Goal: Task Accomplishment & Management: Use online tool/utility

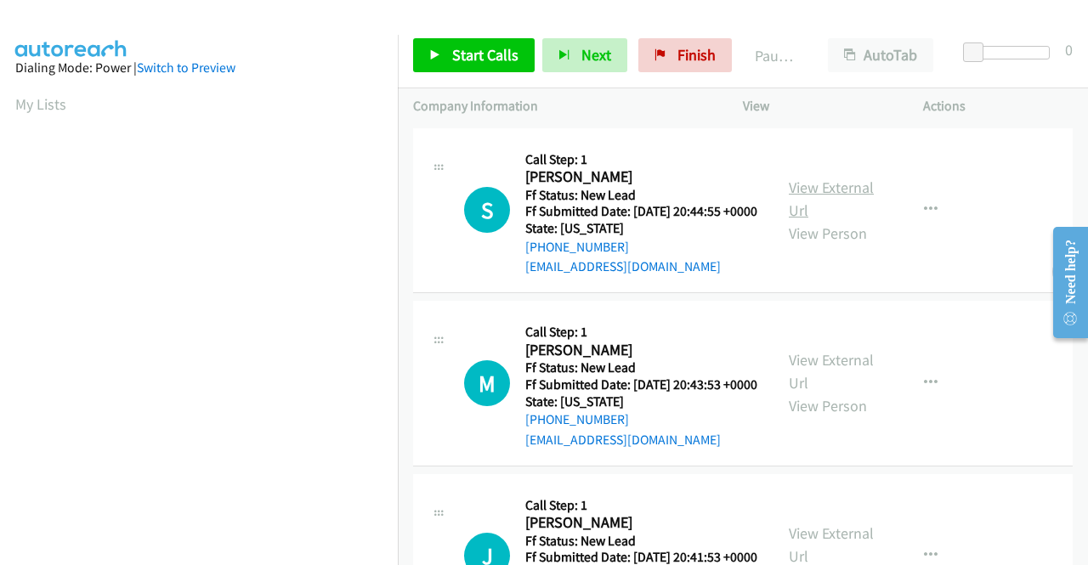
click at [833, 195] on link "View External Url" at bounding box center [831, 199] width 85 height 42
click at [841, 390] on link "View External Url" at bounding box center [831, 371] width 85 height 42
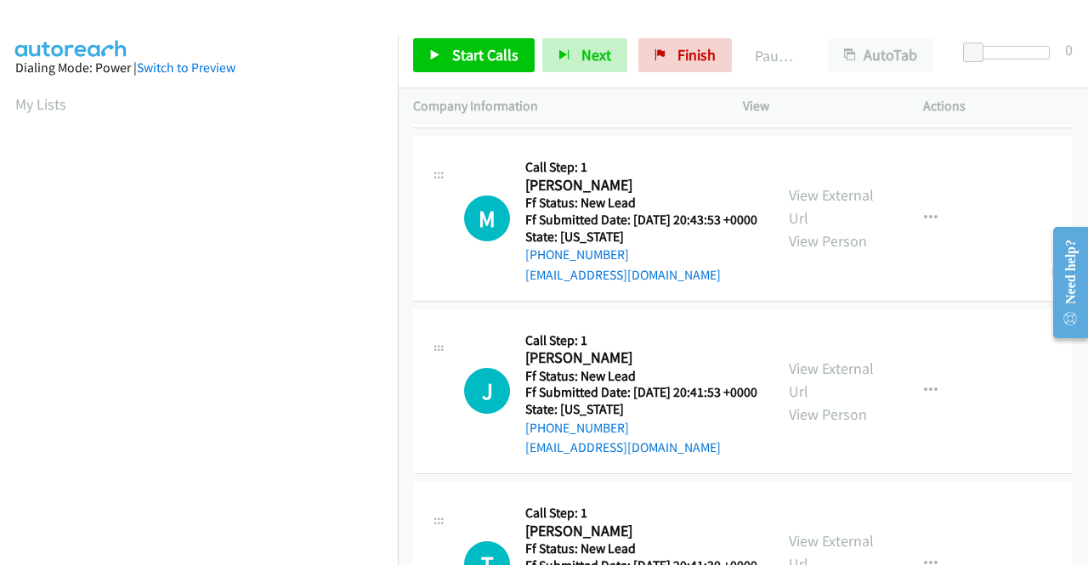
scroll to position [170, 0]
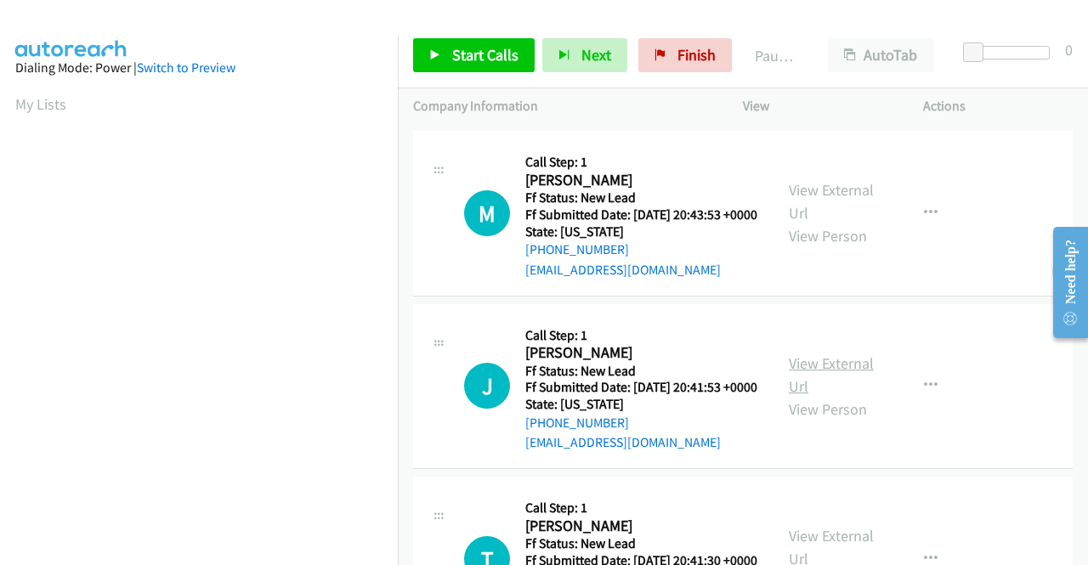
click at [805, 396] on link "View External Url" at bounding box center [831, 375] width 85 height 42
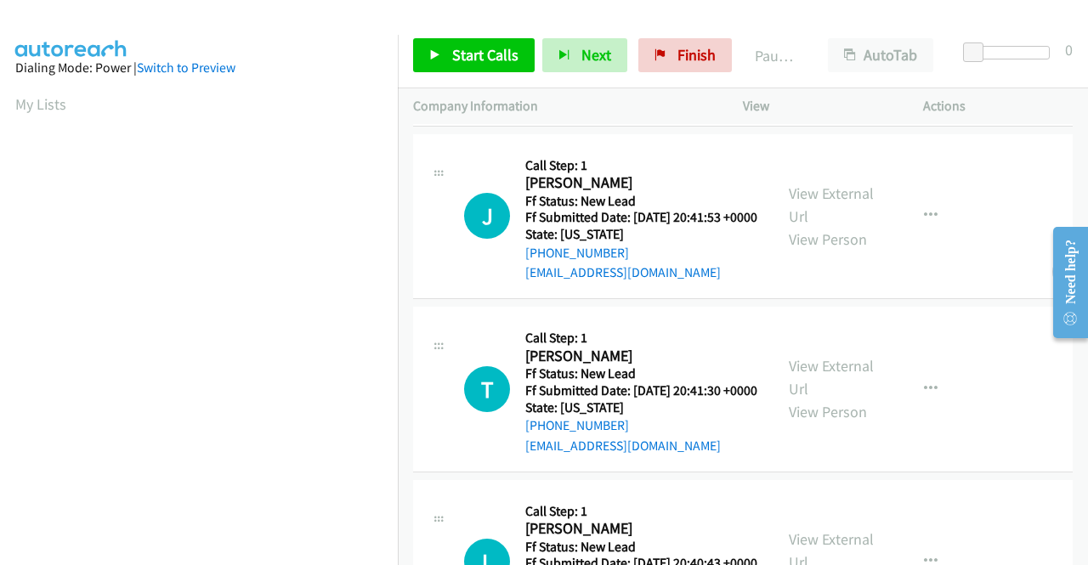
click at [807, 412] on div "View External Url View Person" at bounding box center [833, 388] width 88 height 69
click at [809, 399] on link "View External Url" at bounding box center [831, 377] width 85 height 42
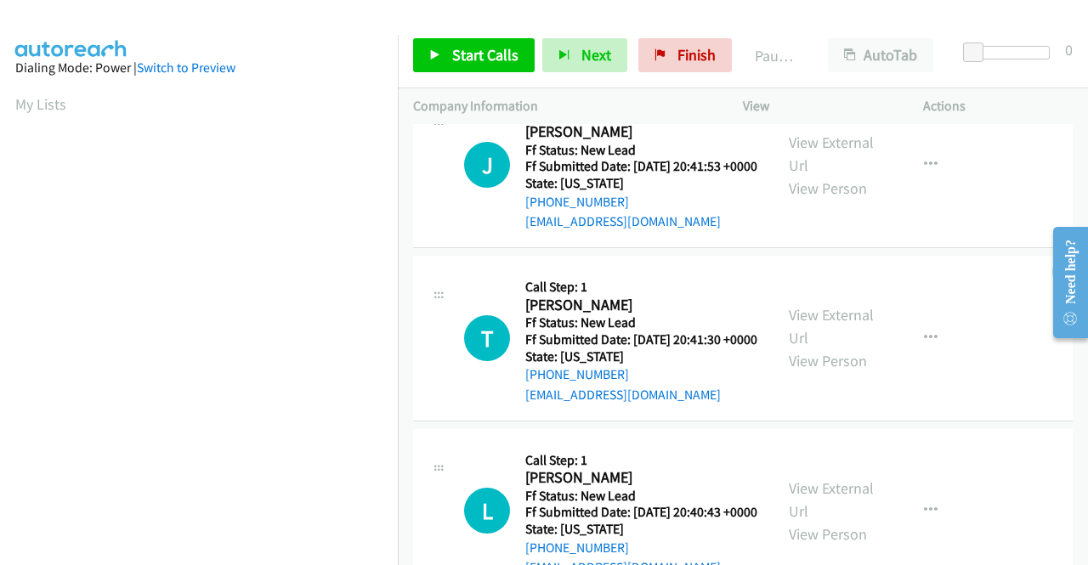
scroll to position [527, 0]
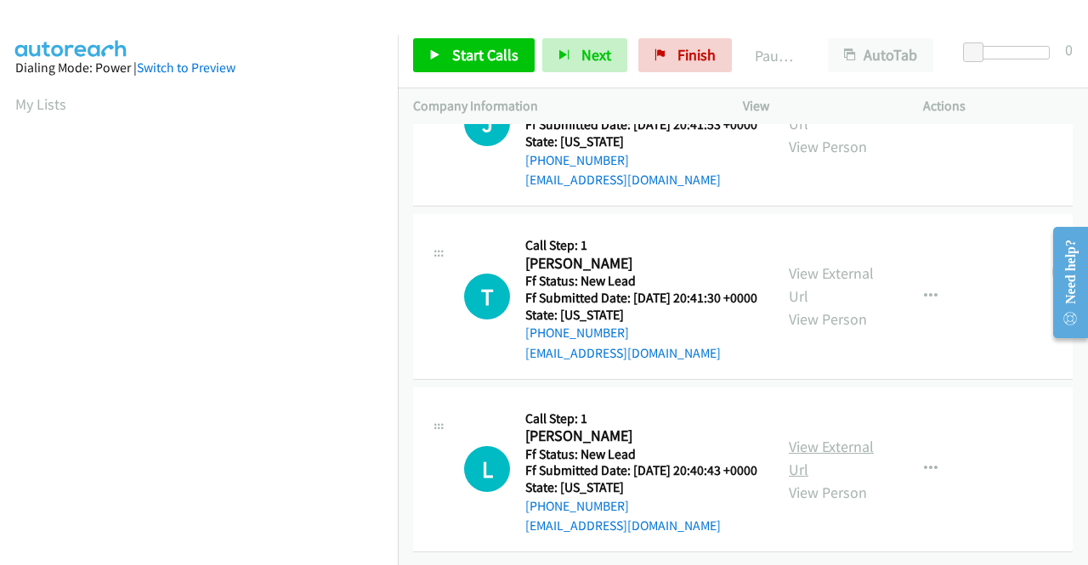
click at [807, 437] on link "View External Url" at bounding box center [831, 458] width 85 height 42
drag, startPoint x: 478, startPoint y: 54, endPoint x: 447, endPoint y: 54, distance: 30.6
click at [478, 54] on span "Start Calls" at bounding box center [485, 55] width 66 height 20
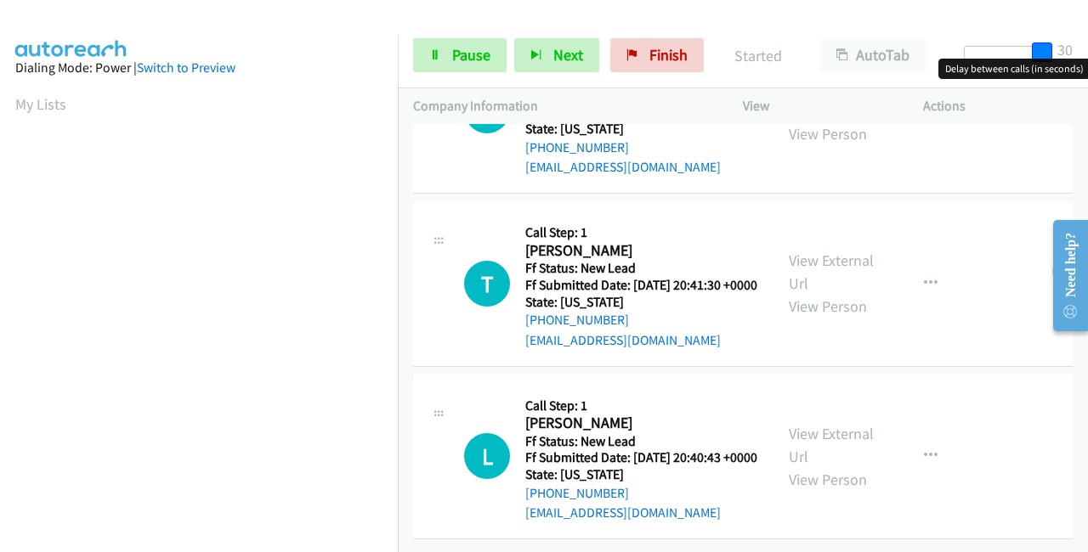
drag, startPoint x: 974, startPoint y: 55, endPoint x: 1087, endPoint y: 46, distance: 113.4
click at [1087, 46] on div "Start Calls Pause Next Finish Started AutoTab AutoTab 30" at bounding box center [743, 55] width 690 height 65
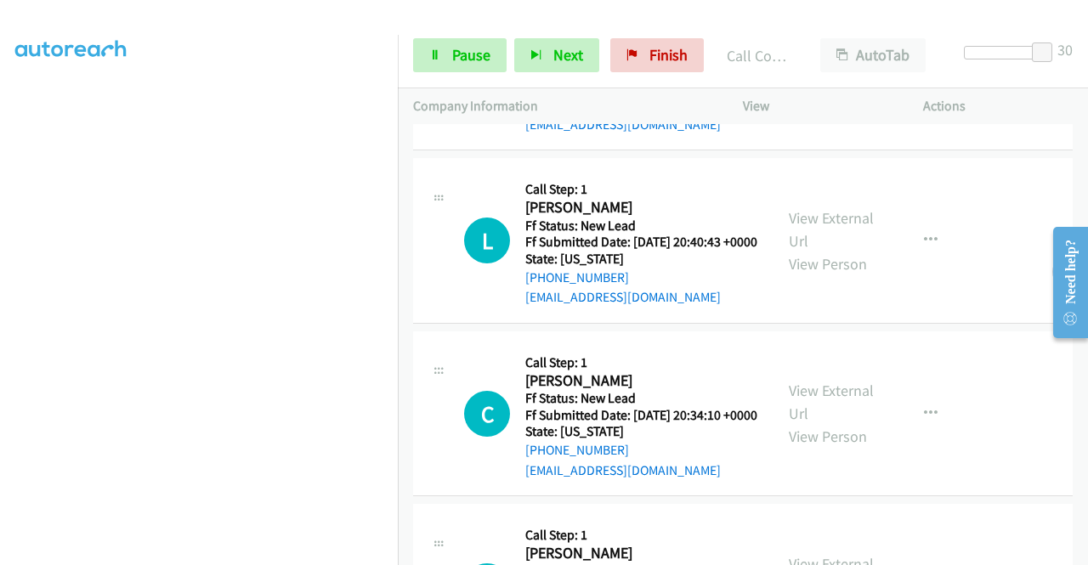
scroll to position [853, 0]
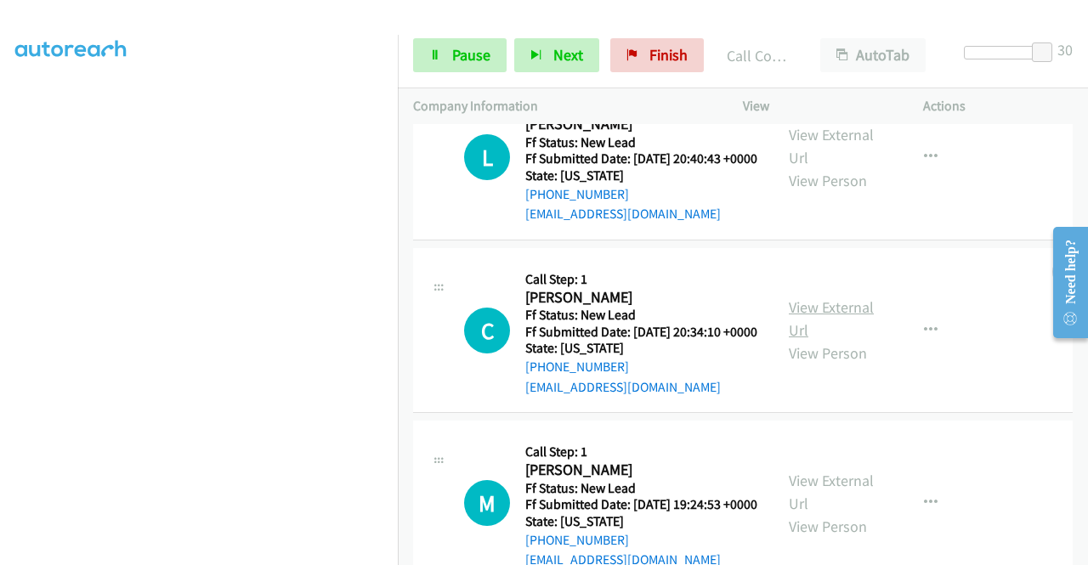
click at [791, 340] on link "View External Url" at bounding box center [831, 318] width 85 height 42
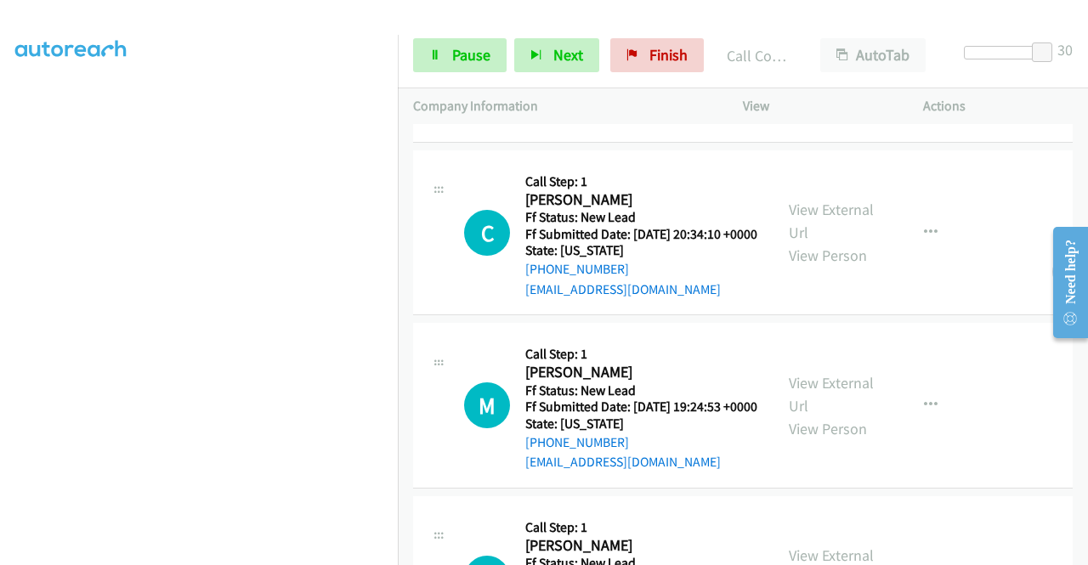
scroll to position [1023, 0]
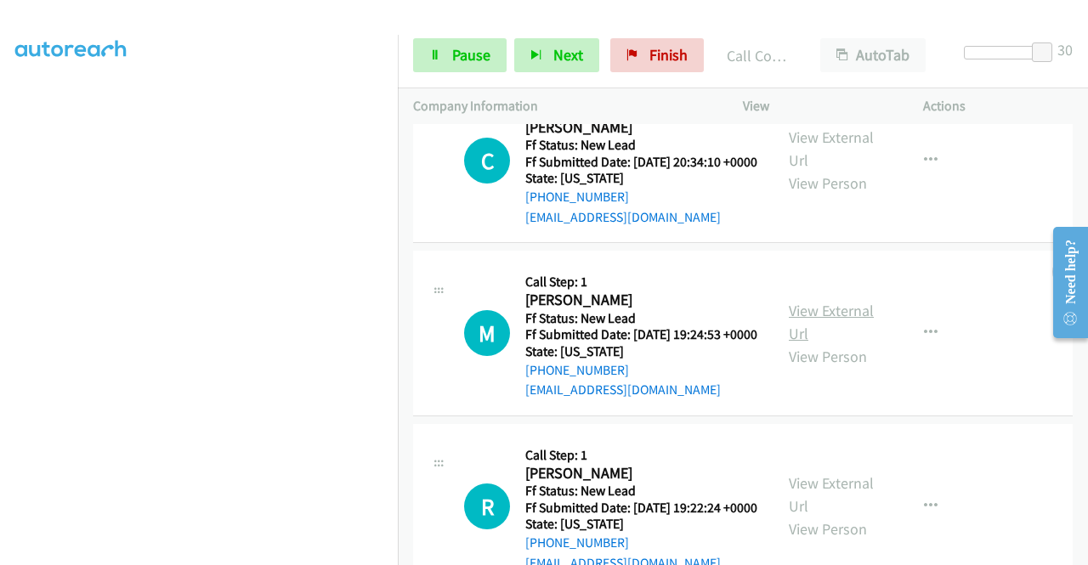
click at [828, 343] on link "View External Url" at bounding box center [831, 322] width 85 height 42
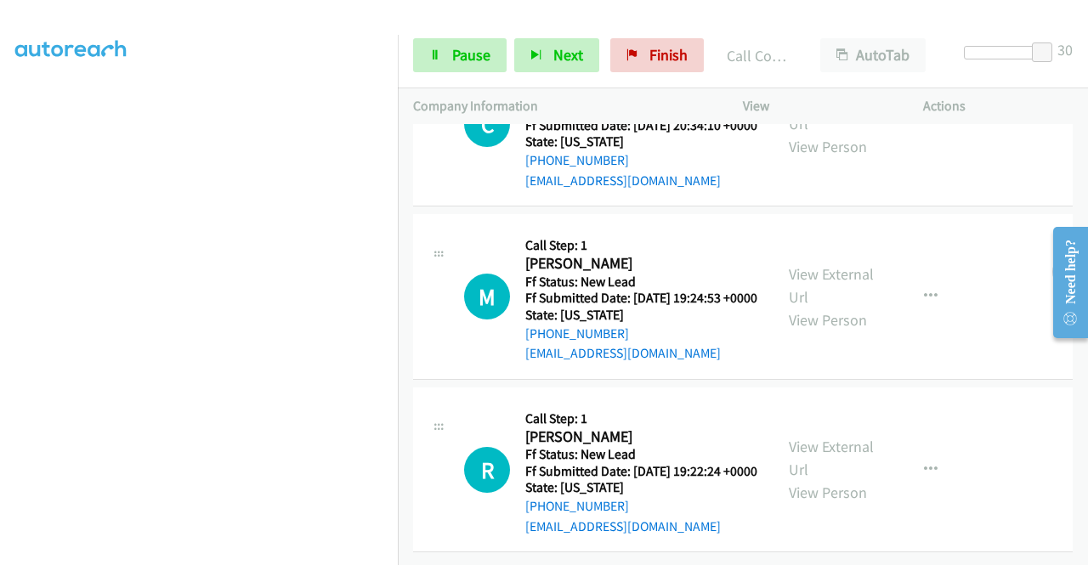
scroll to position [1203, 0]
click at [823, 437] on link "View External Url" at bounding box center [831, 458] width 85 height 42
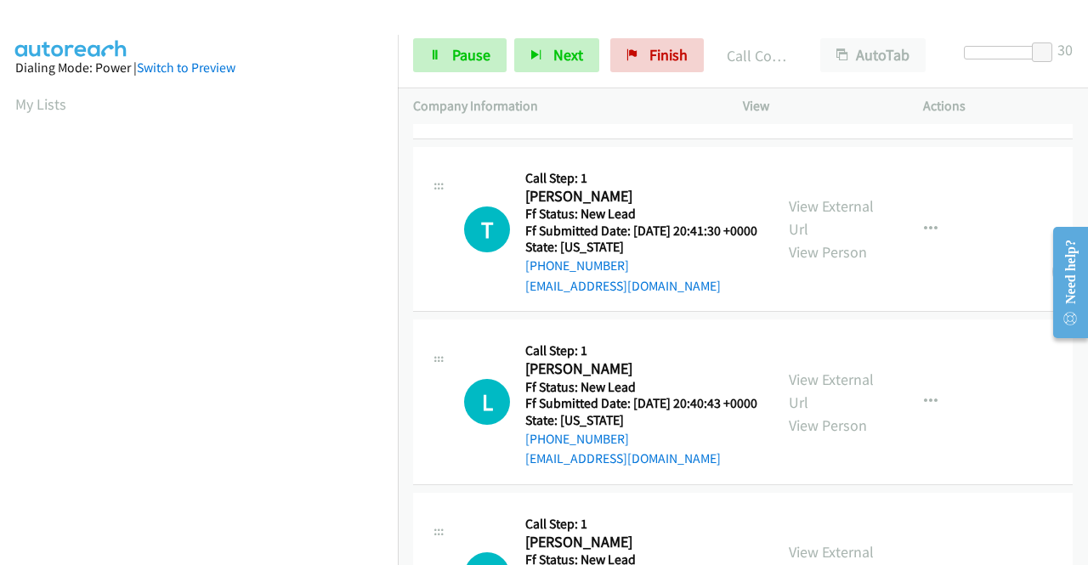
scroll to position [0, 0]
click at [450, 49] on link "Pause" at bounding box center [459, 55] width 93 height 34
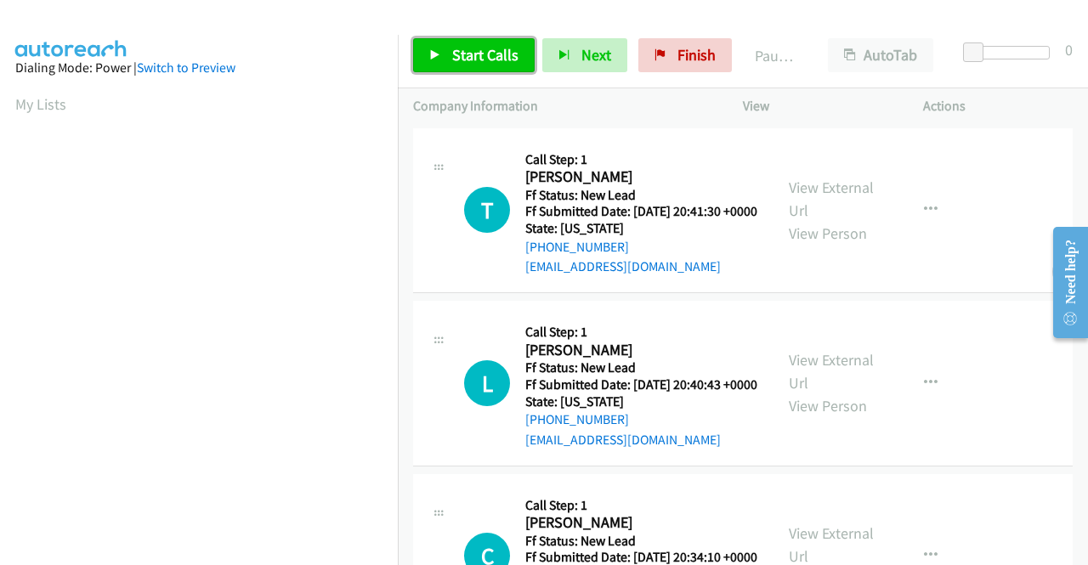
click at [445, 57] on link "Start Calls" at bounding box center [474, 55] width 122 height 34
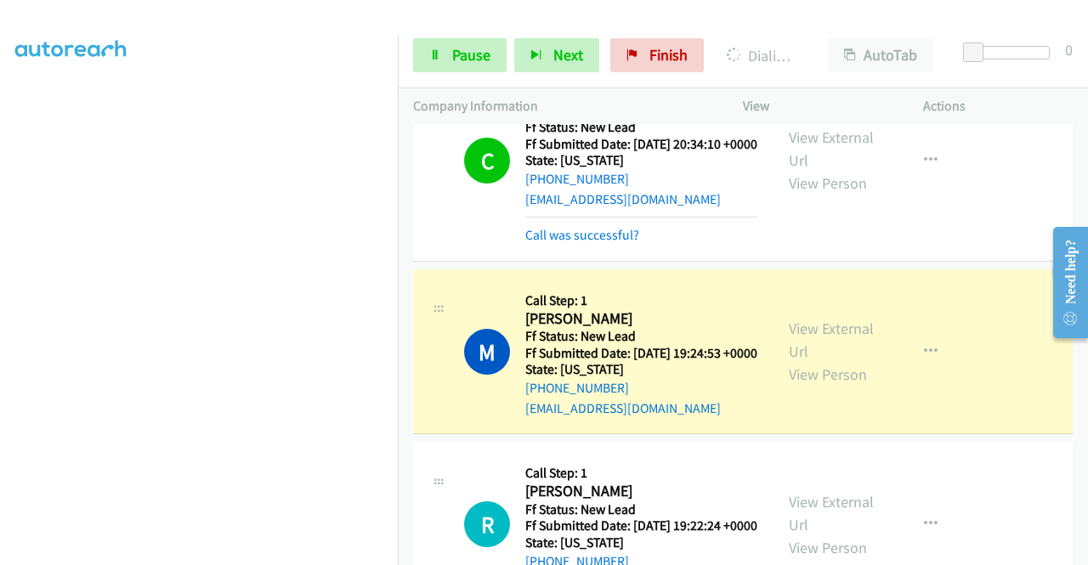
scroll to position [595, 0]
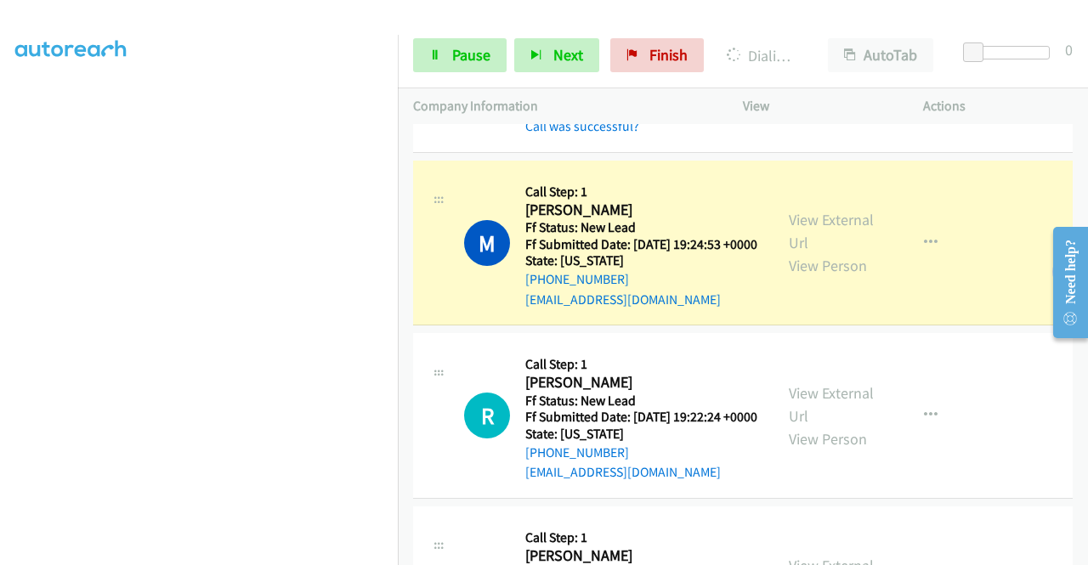
click at [274, 551] on section at bounding box center [198, 161] width 367 height 813
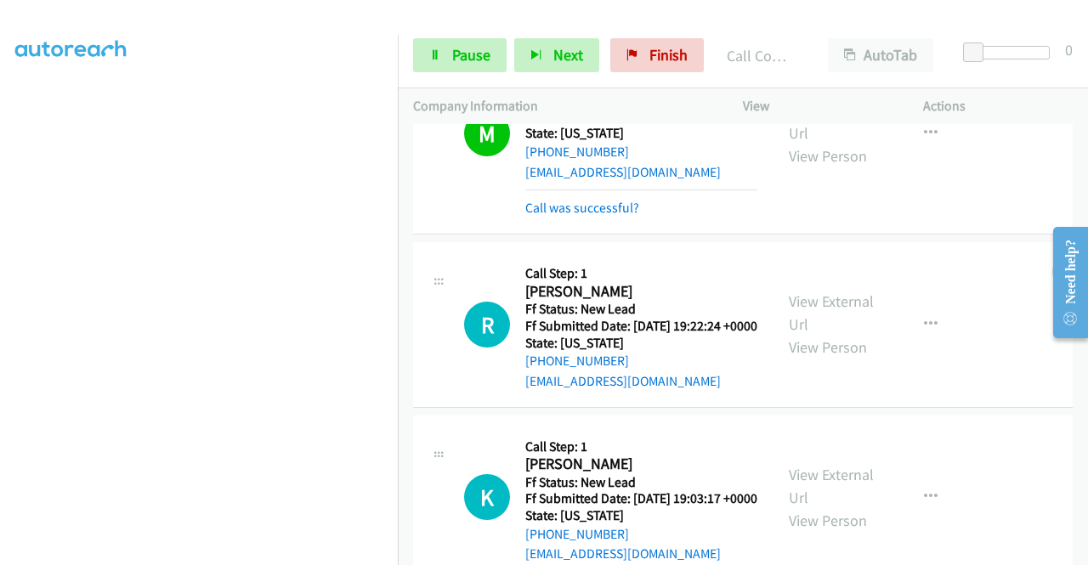
scroll to position [850, 0]
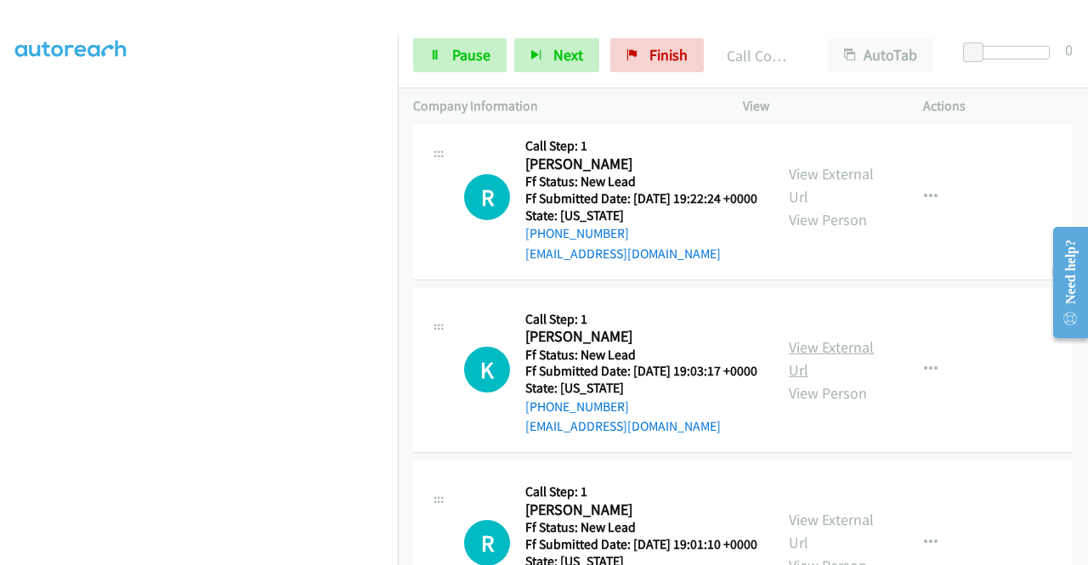
click at [821, 380] on link "View External Url" at bounding box center [831, 358] width 85 height 42
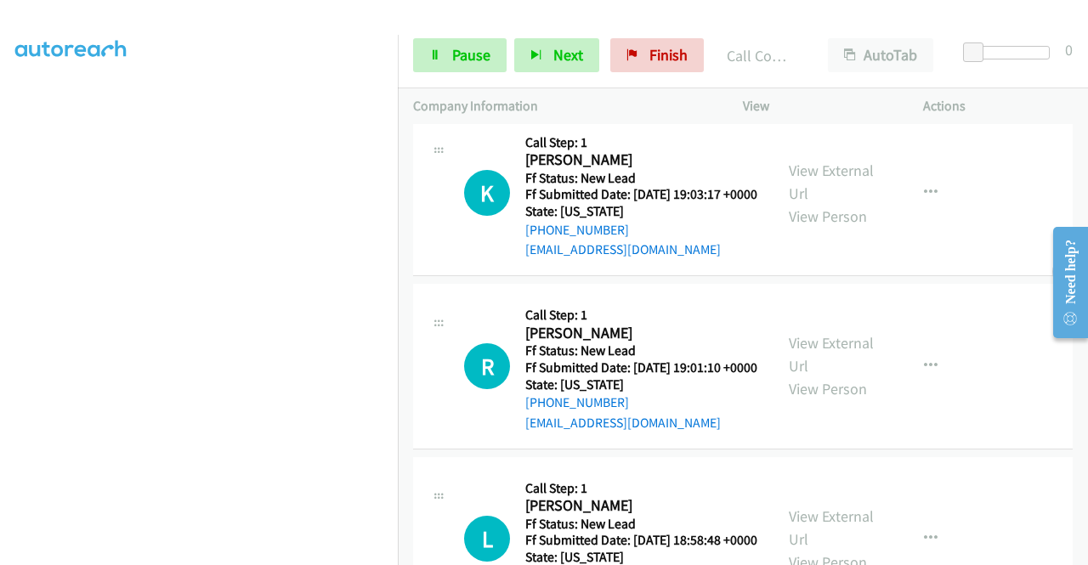
scroll to position [1105, 0]
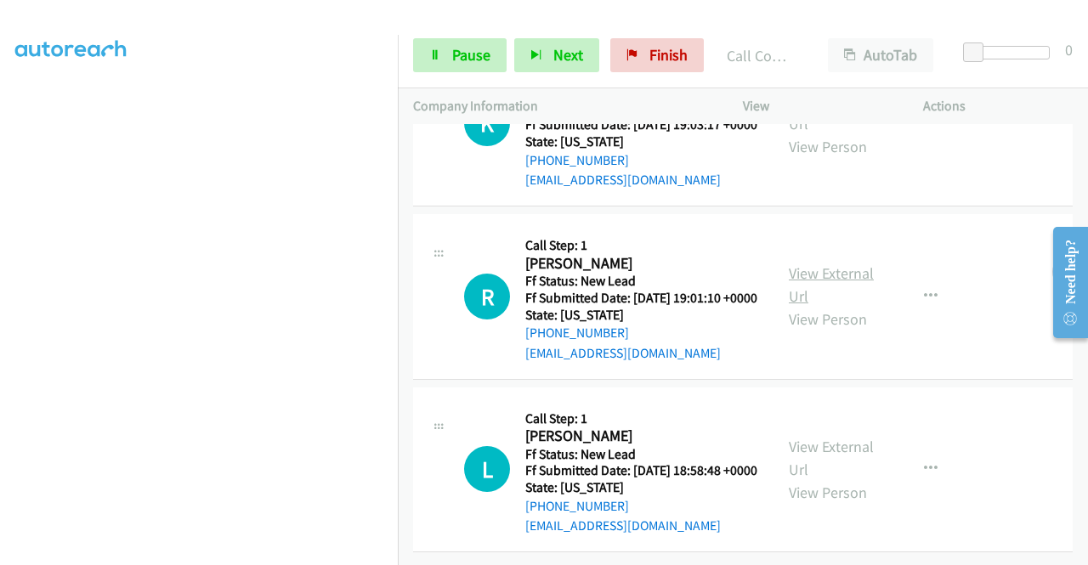
click at [851, 306] on link "View External Url" at bounding box center [831, 284] width 85 height 42
click at [802, 437] on link "View External Url" at bounding box center [831, 458] width 85 height 42
click at [466, 54] on span "Pause" at bounding box center [471, 55] width 38 height 20
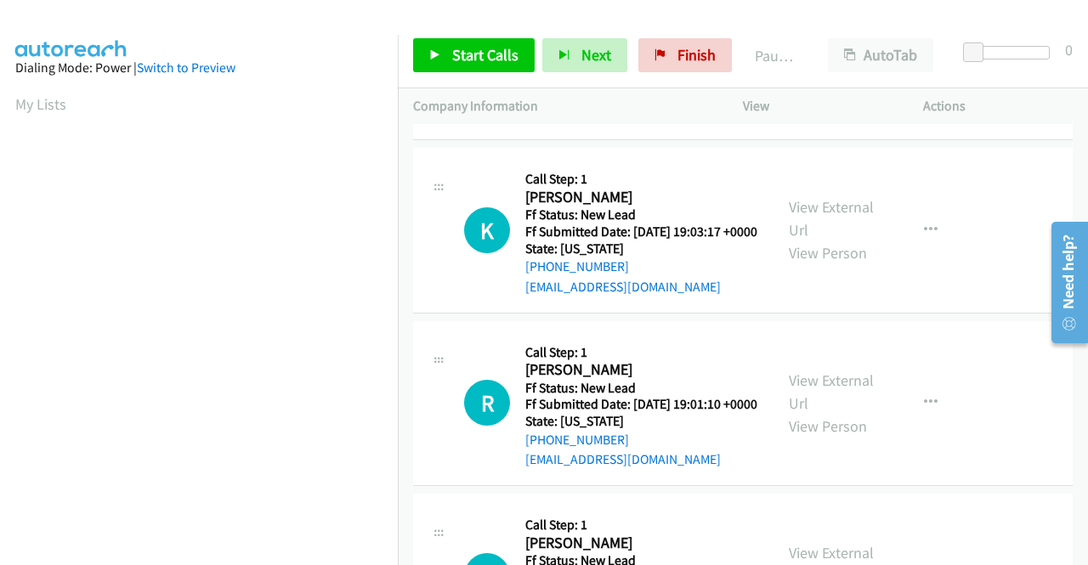
scroll to position [255, 0]
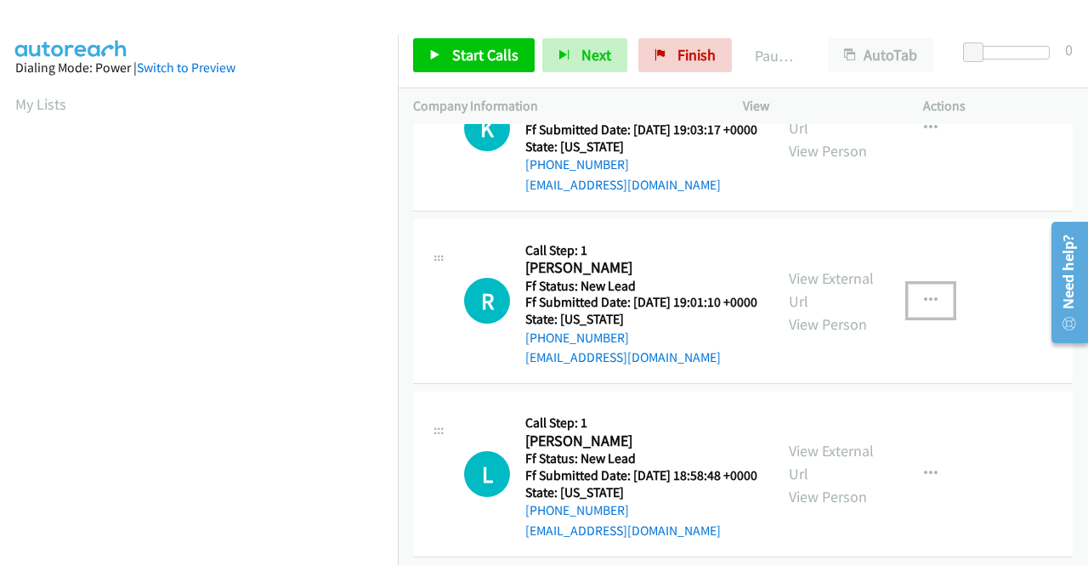
click at [926, 308] on icon "button" at bounding box center [931, 301] width 14 height 14
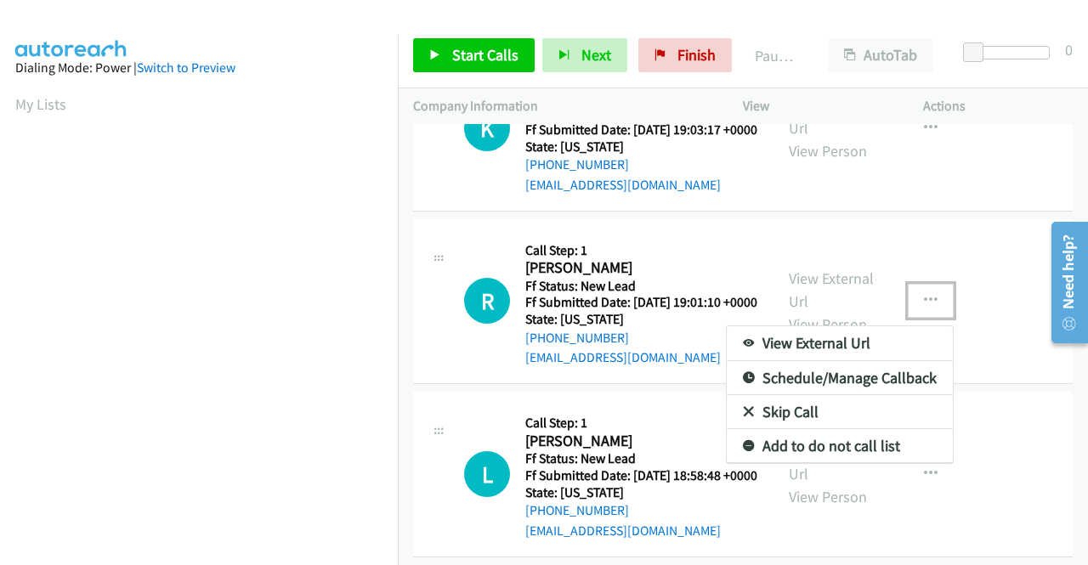
click at [789, 429] on link "Skip Call" at bounding box center [840, 412] width 226 height 34
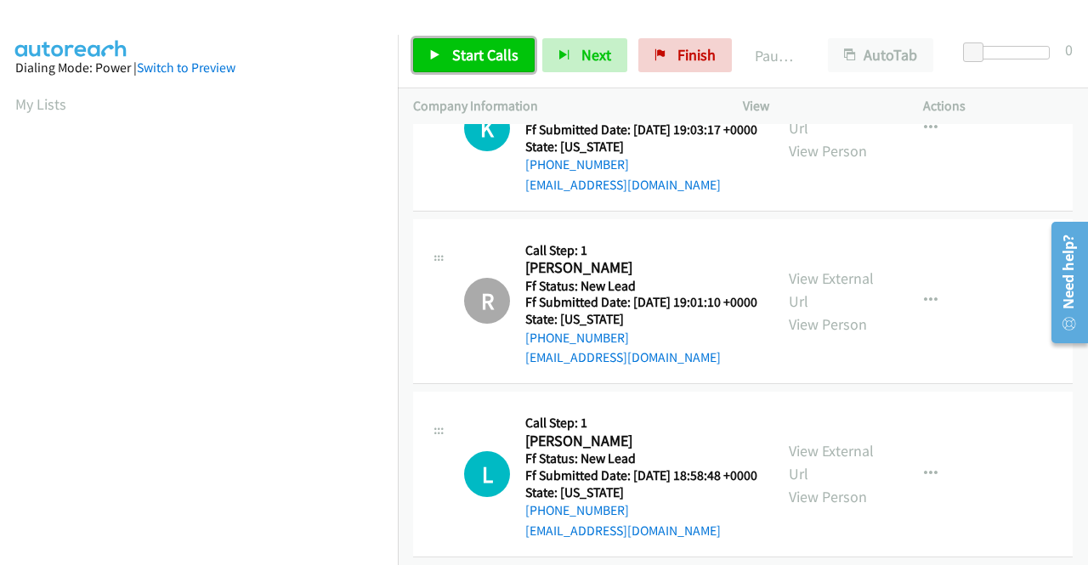
click at [455, 50] on span "Start Calls" at bounding box center [485, 55] width 66 height 20
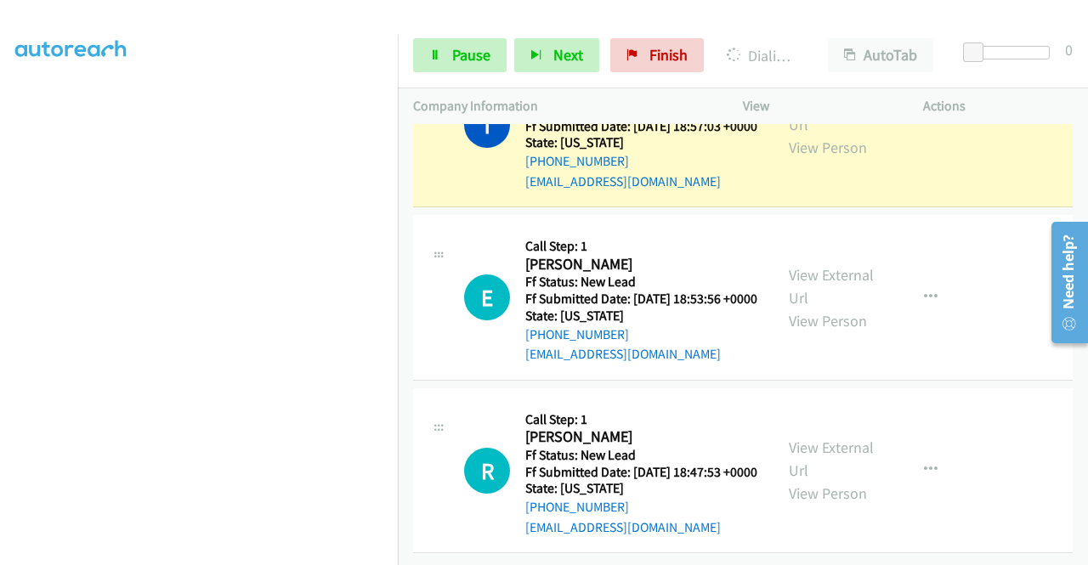
scroll to position [935, 0]
click at [845, 278] on link "View External Url" at bounding box center [831, 285] width 85 height 42
click at [824, 477] on link "View External Url" at bounding box center [831, 458] width 85 height 42
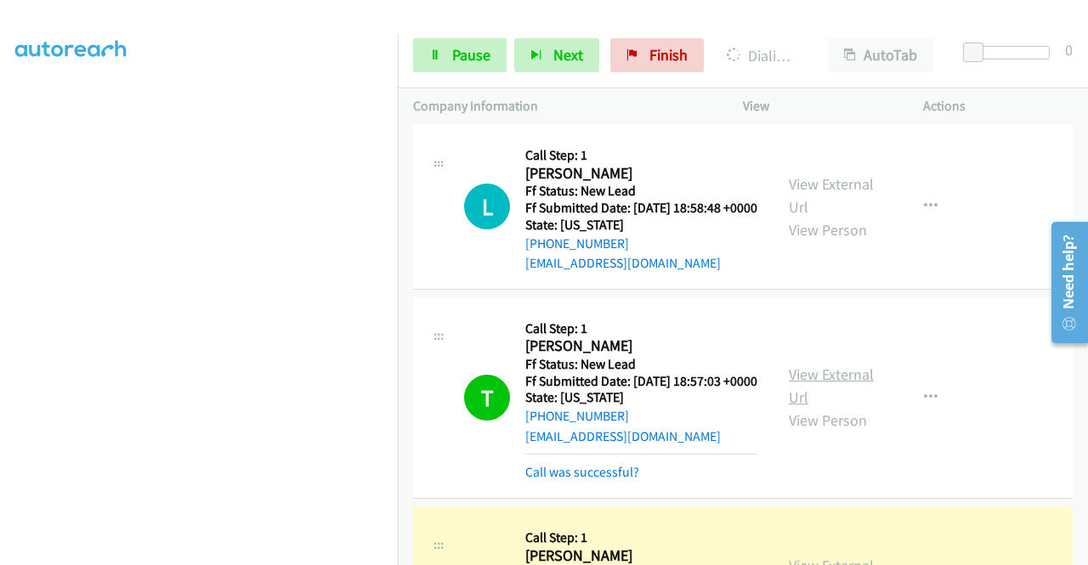
scroll to position [680, 0]
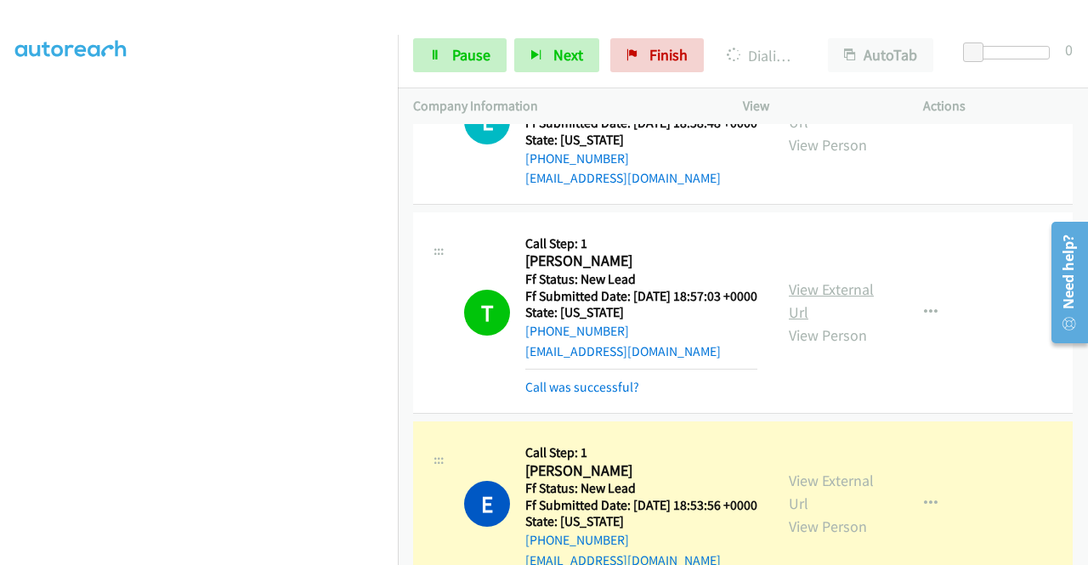
click at [823, 322] on link "View External Url" at bounding box center [831, 301] width 85 height 42
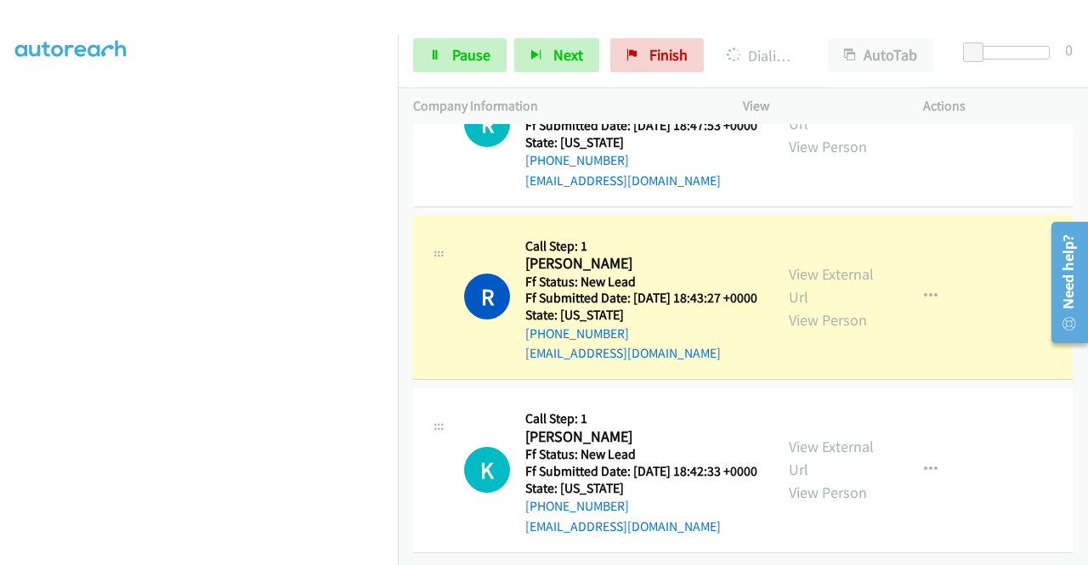
scroll to position [1360, 0]
click at [847, 303] on link "View External Url" at bounding box center [831, 285] width 85 height 42
click at [807, 479] on link "View External Url" at bounding box center [831, 458] width 85 height 42
click at [830, 307] on link "View External Url" at bounding box center [831, 285] width 85 height 42
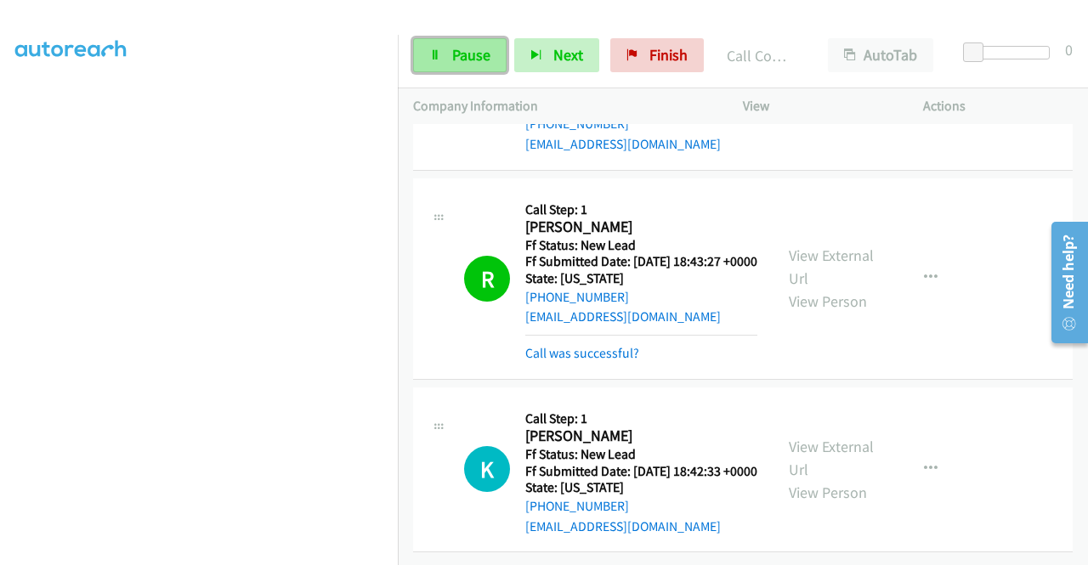
click at [450, 45] on link "Pause" at bounding box center [459, 55] width 93 height 34
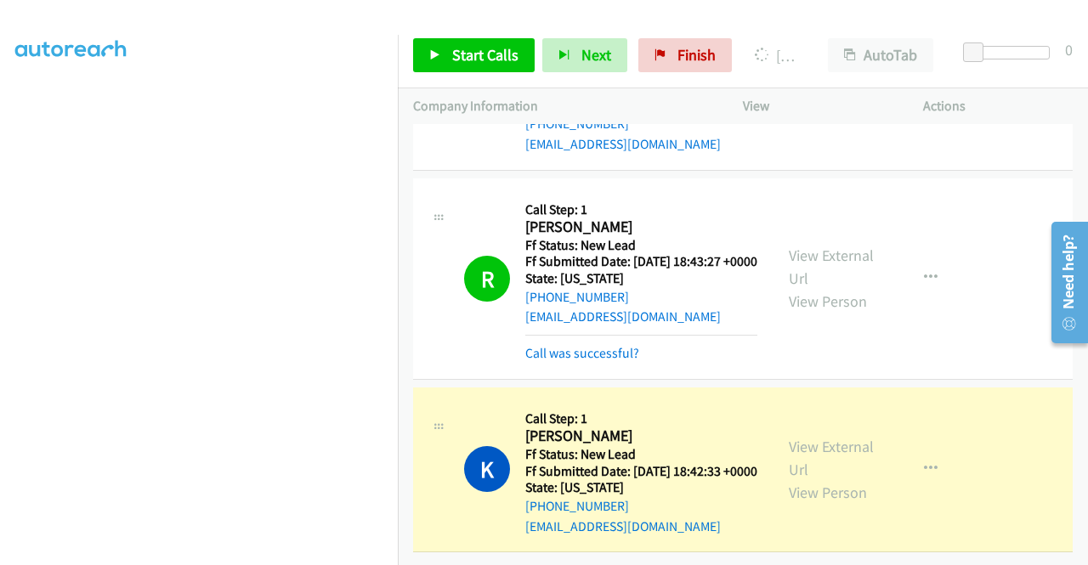
scroll to position [1464, 0]
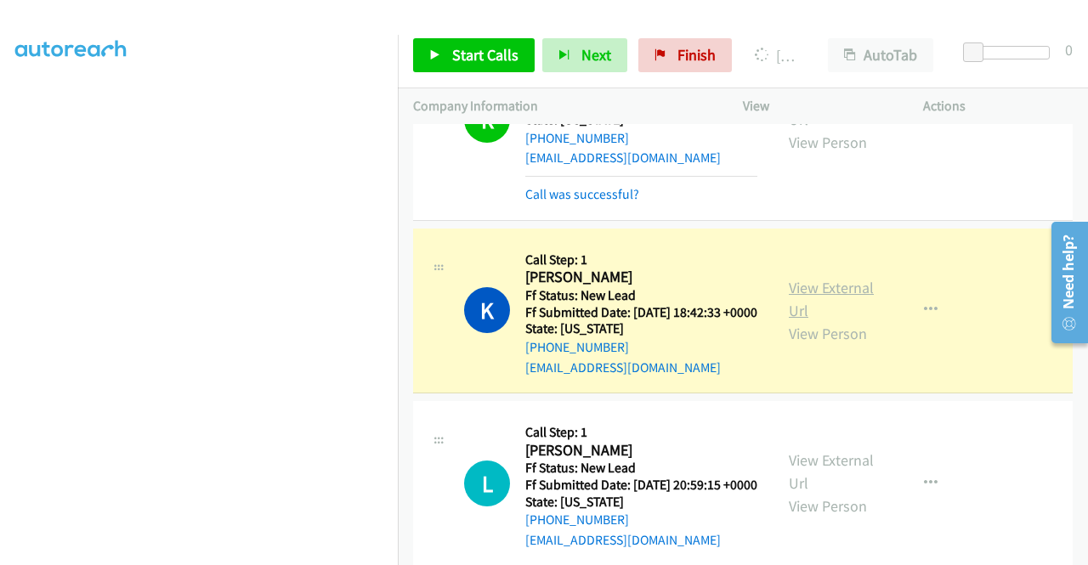
click at [807, 320] on link "View External Url" at bounding box center [831, 299] width 85 height 42
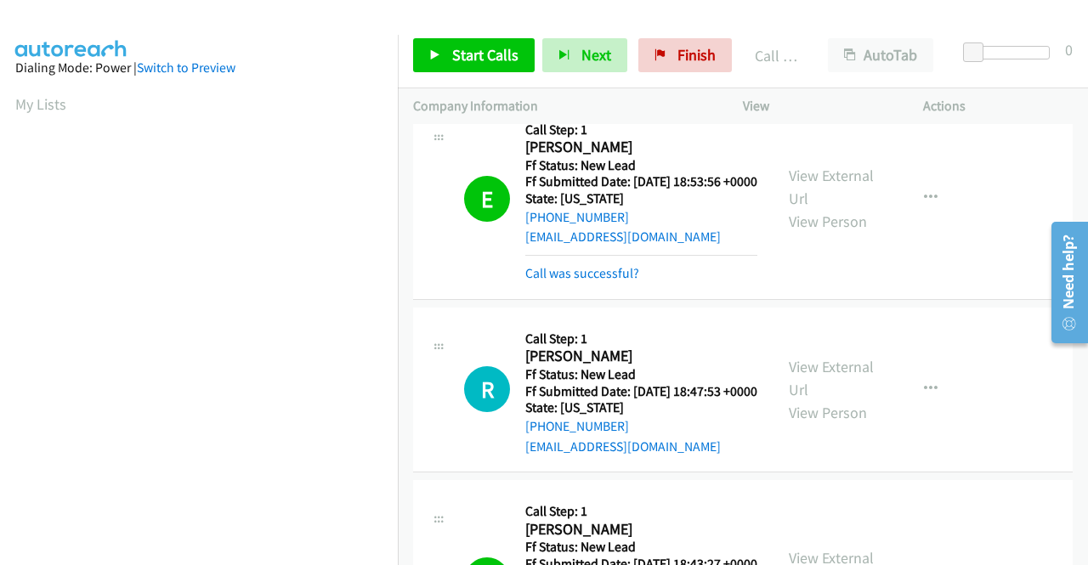
scroll to position [1294, 0]
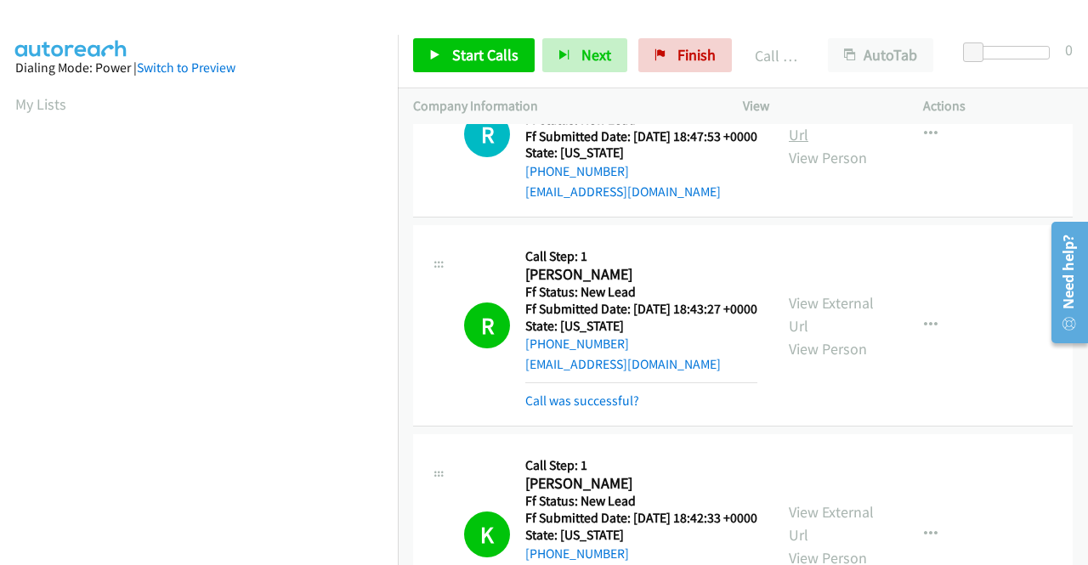
click at [833, 144] on link "View External Url" at bounding box center [831, 123] width 85 height 42
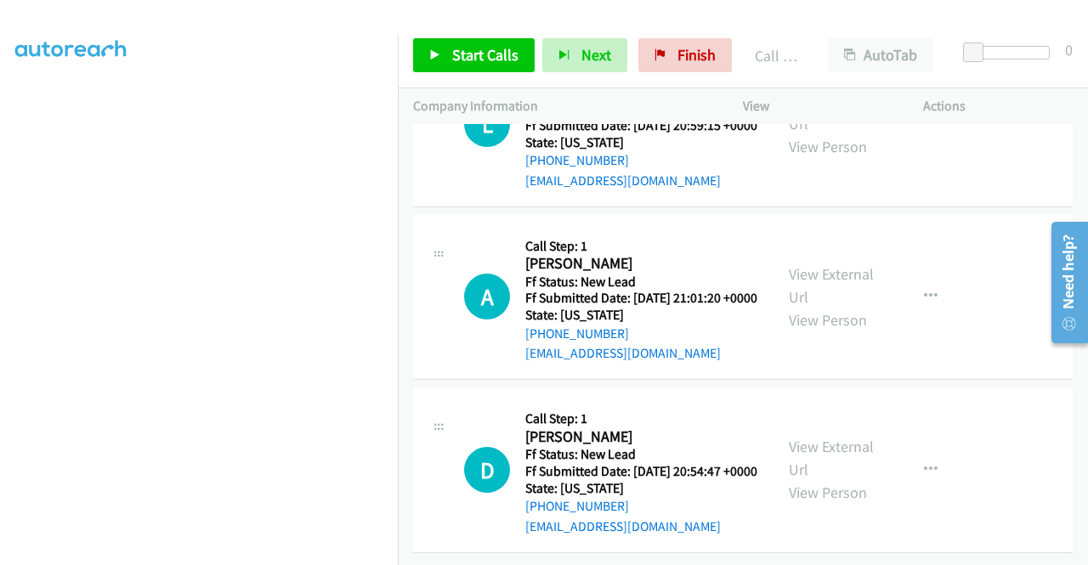
scroll to position [2140, 0]
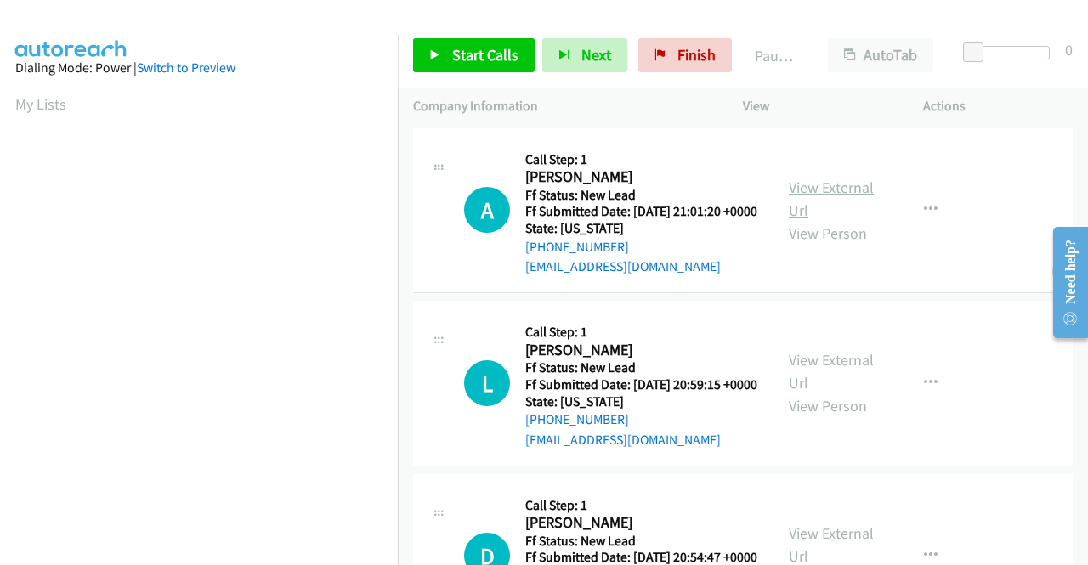
click at [831, 197] on link "View External Url" at bounding box center [831, 199] width 85 height 42
click at [836, 383] on link "View External Url" at bounding box center [831, 371] width 85 height 42
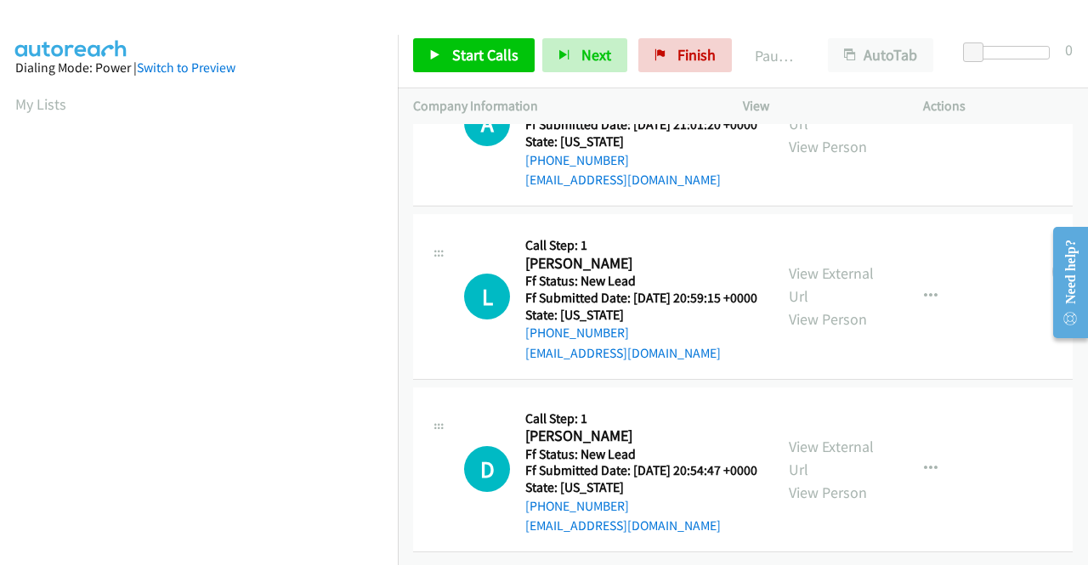
scroll to position [148, 0]
click at [847, 437] on link "View External Url" at bounding box center [831, 458] width 85 height 42
click at [462, 55] on span "Start Calls" at bounding box center [485, 55] width 66 height 20
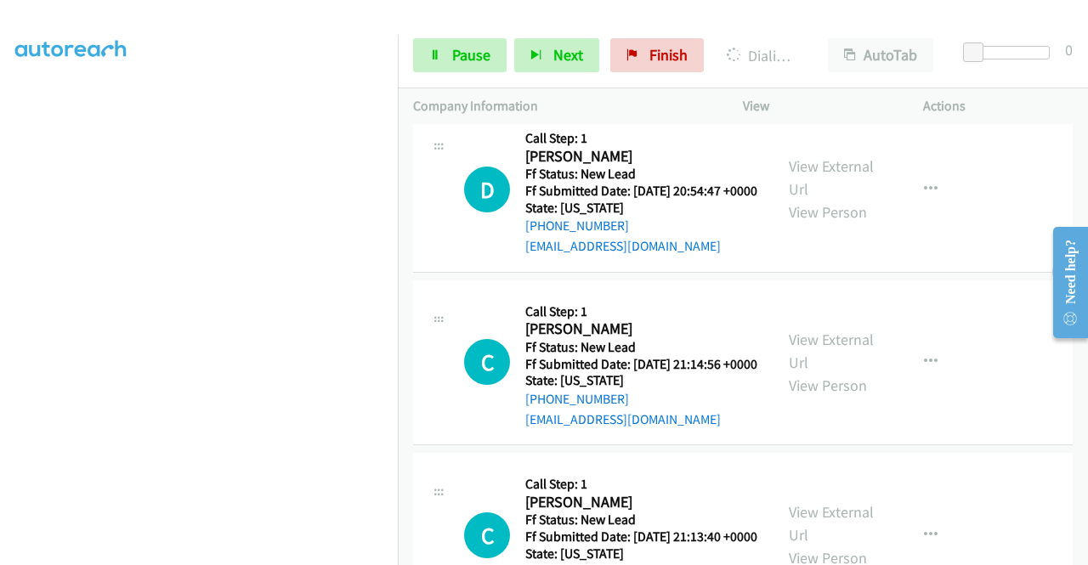
scroll to position [488, 0]
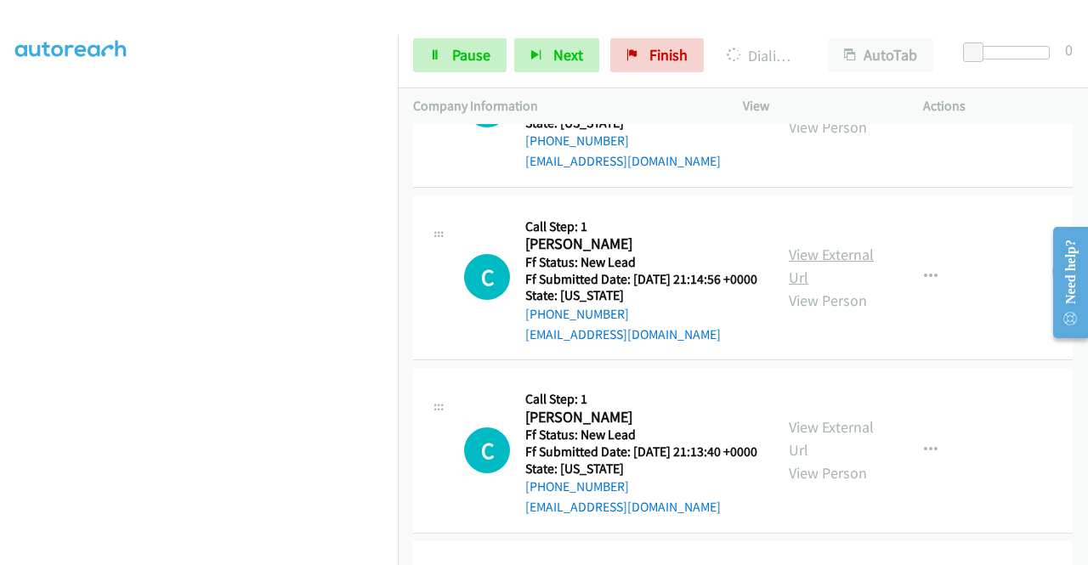
click at [789, 287] on link "View External Url" at bounding box center [831, 266] width 85 height 42
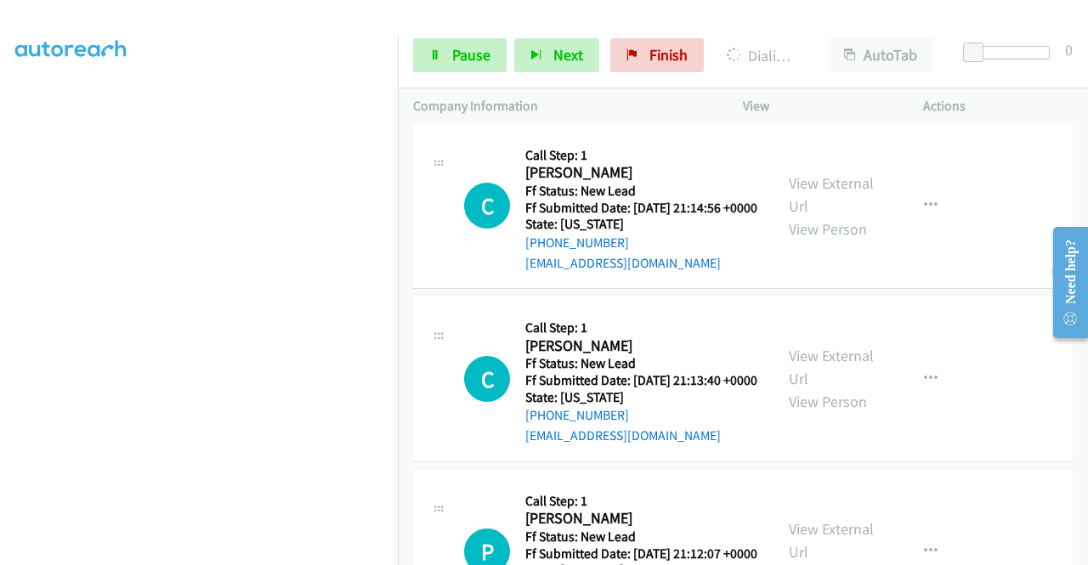
scroll to position [658, 0]
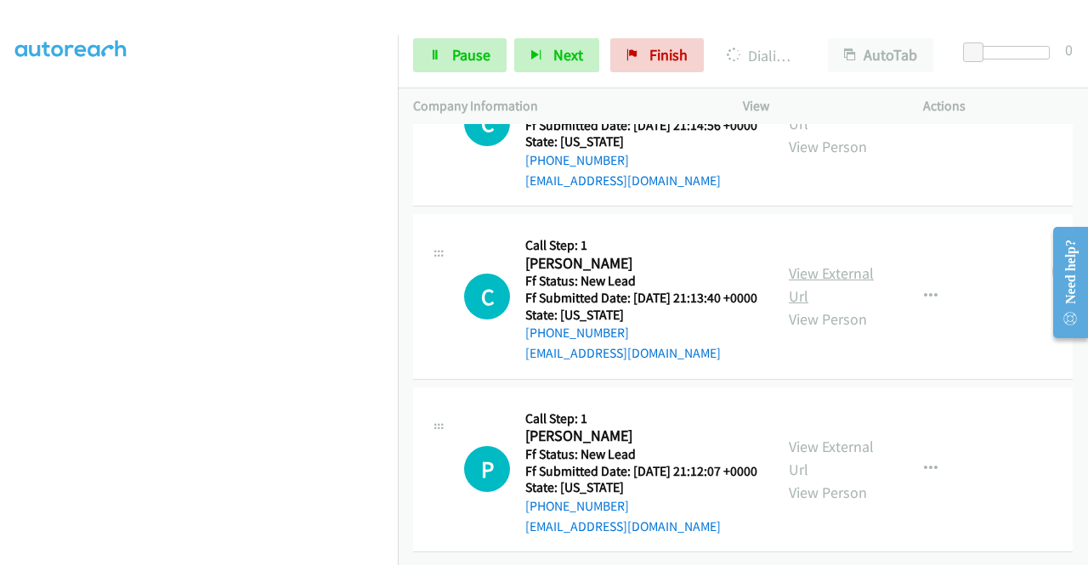
click at [809, 306] on link "View External Url" at bounding box center [831, 284] width 85 height 42
click at [801, 437] on link "View External Url" at bounding box center [831, 458] width 85 height 42
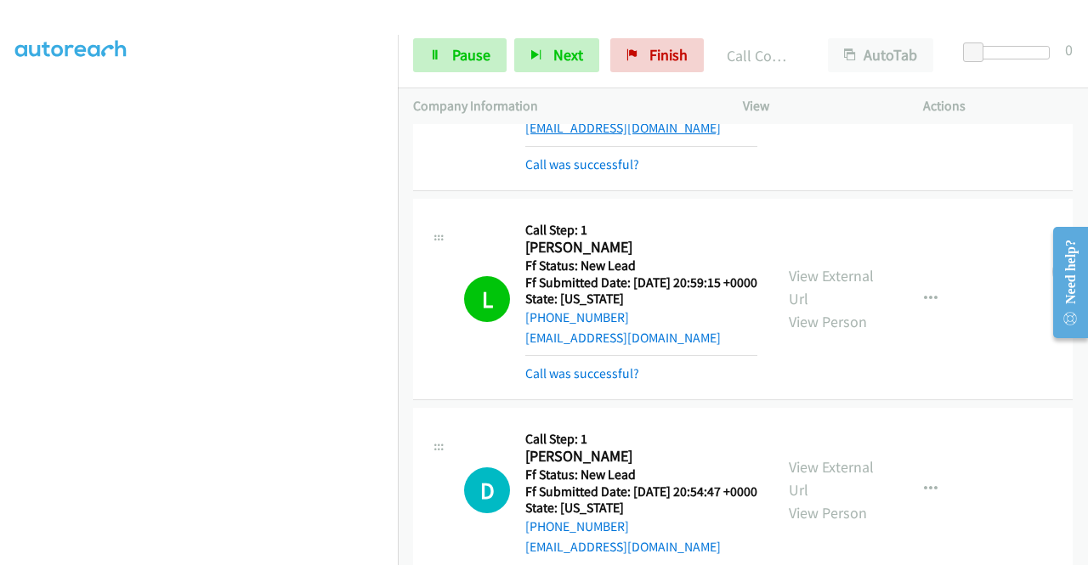
scroll to position [23, 0]
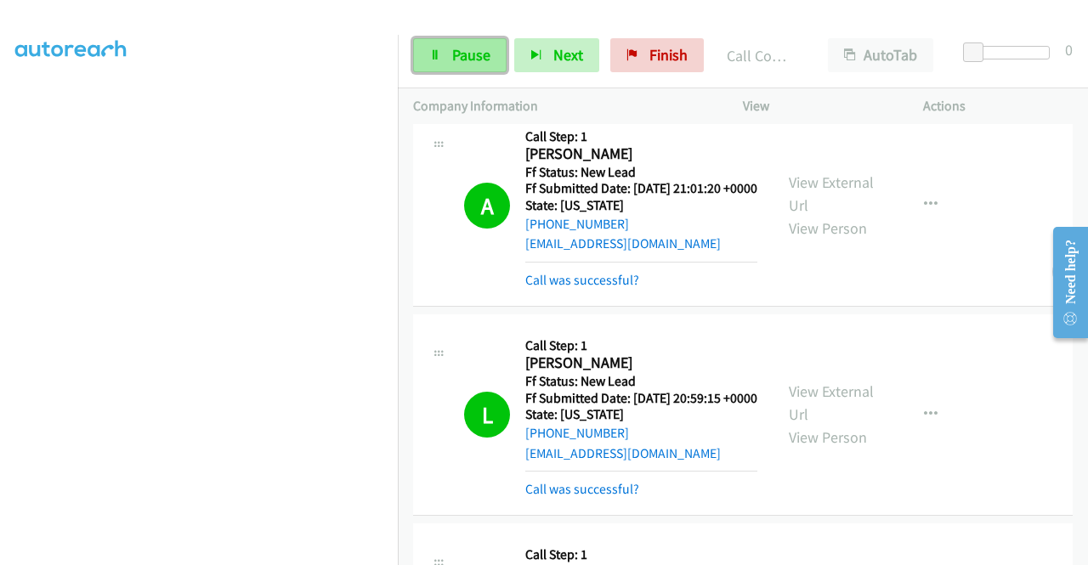
click at [479, 65] on link "Pause" at bounding box center [459, 55] width 93 height 34
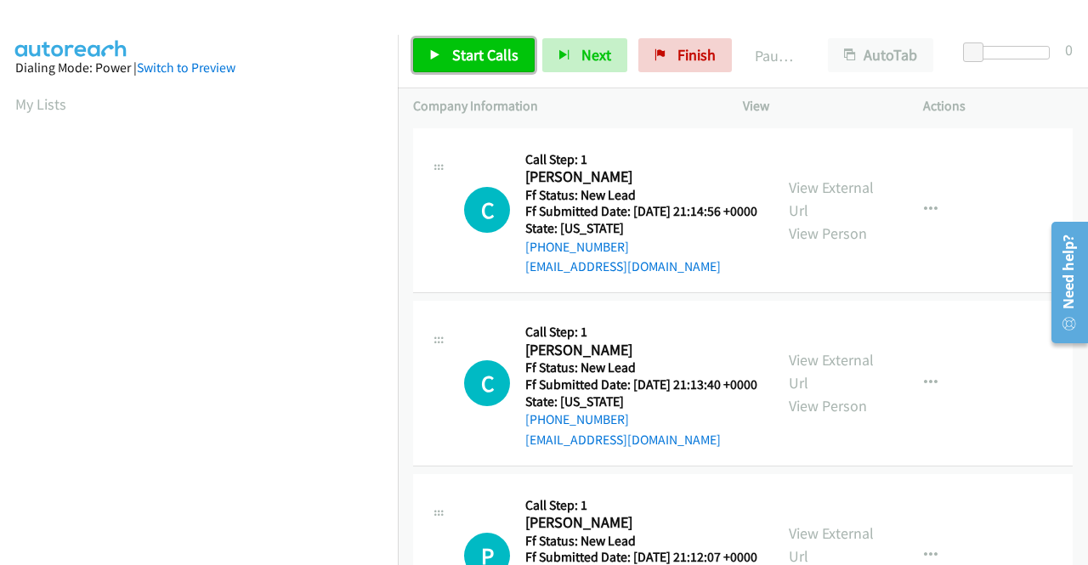
click at [479, 59] on span "Start Calls" at bounding box center [485, 55] width 66 height 20
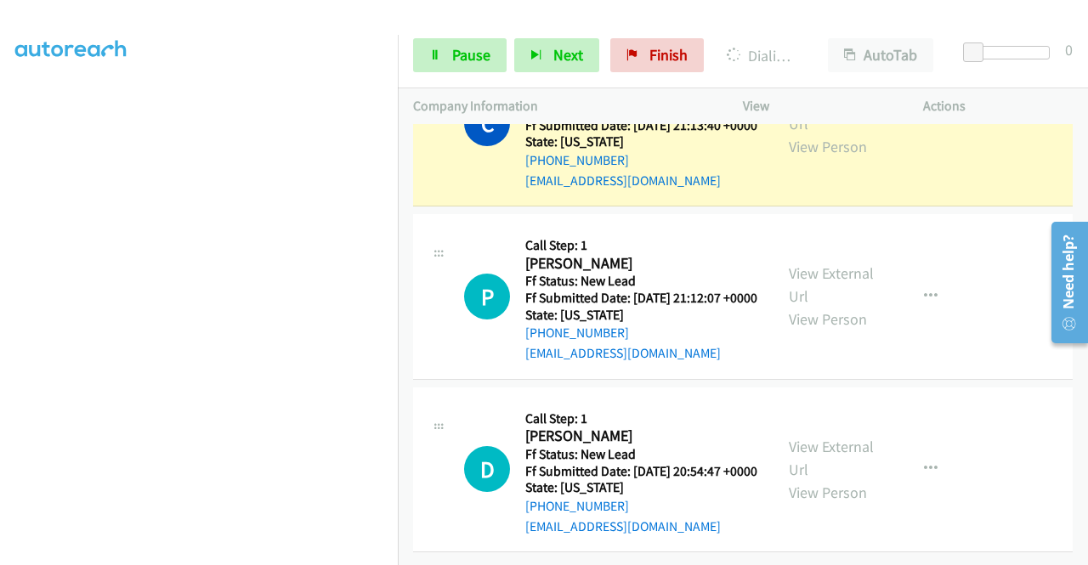
scroll to position [374, 0]
click at [830, 437] on link "View External Url" at bounding box center [831, 458] width 85 height 42
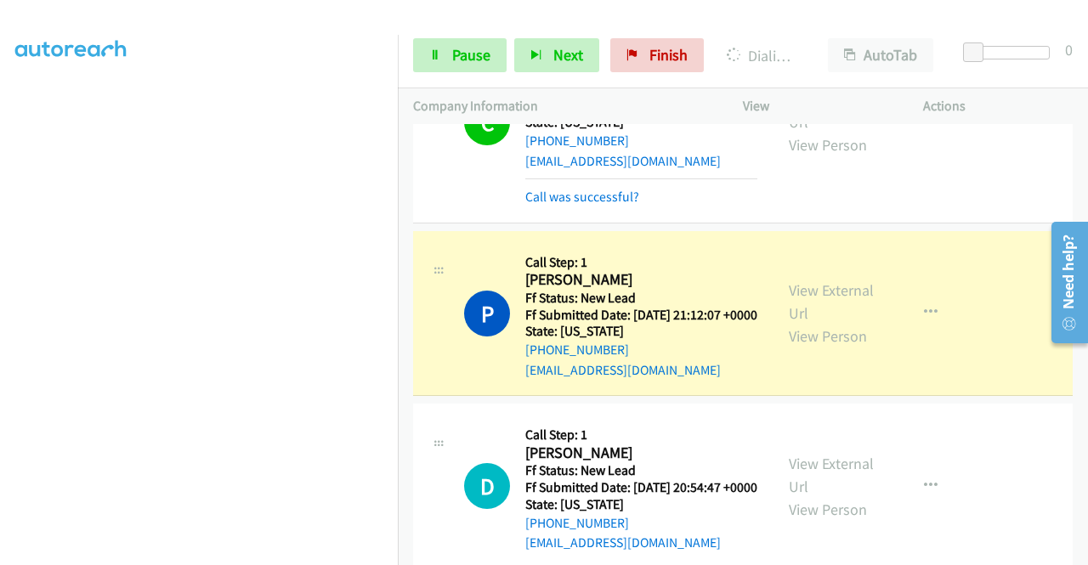
scroll to position [289, 0]
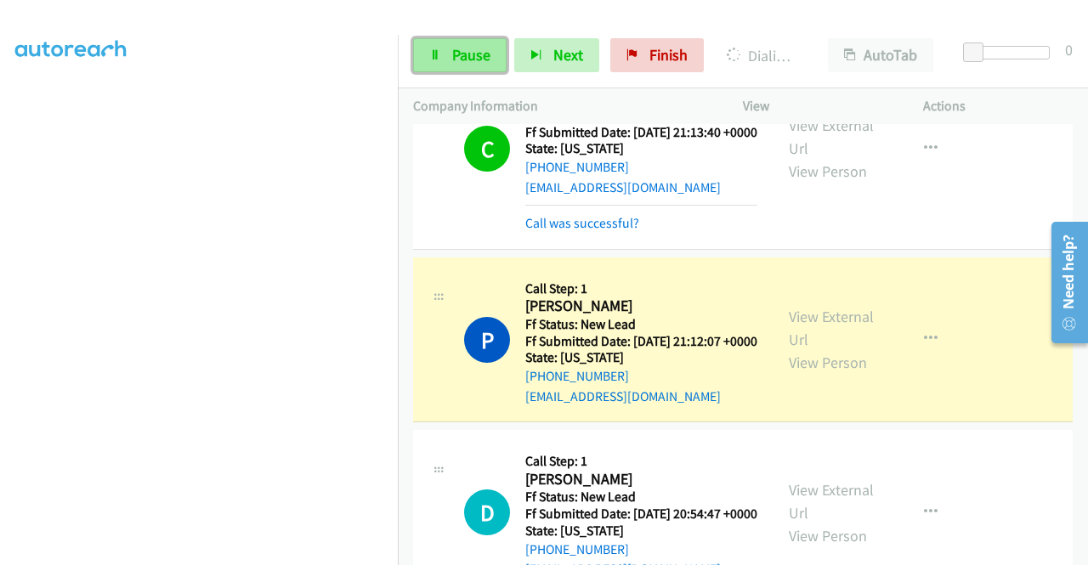
click at [453, 54] on span "Pause" at bounding box center [471, 55] width 38 height 20
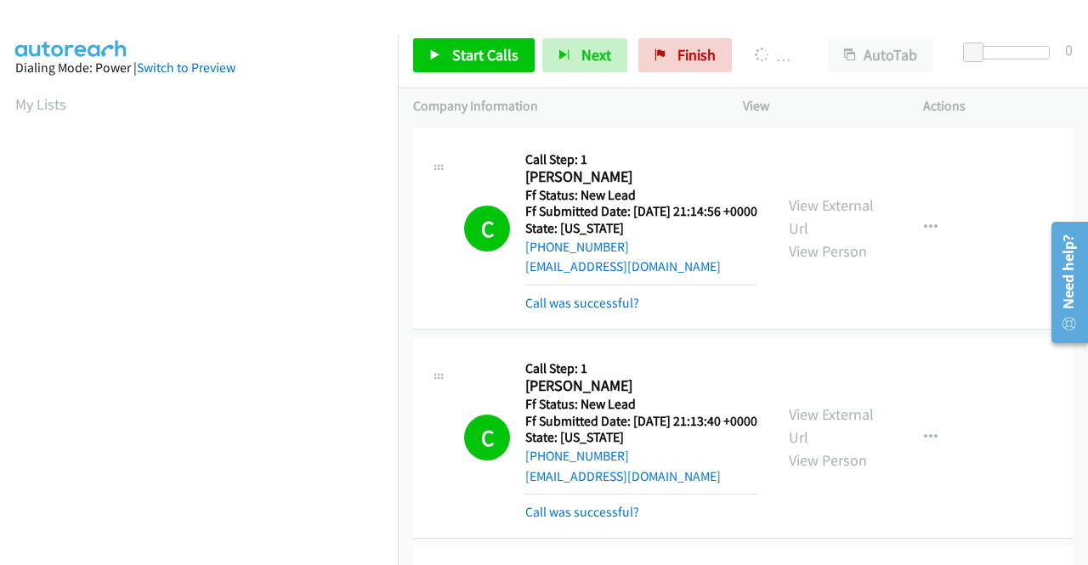
scroll to position [388, 0]
click at [848, 439] on link "View External Url" at bounding box center [831, 426] width 85 height 42
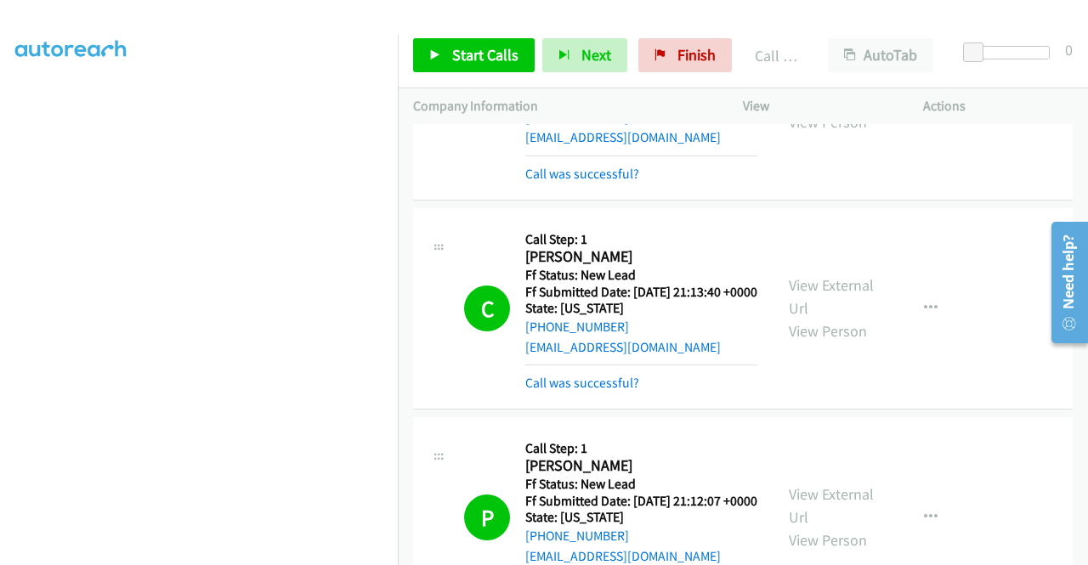
scroll to position [255, 0]
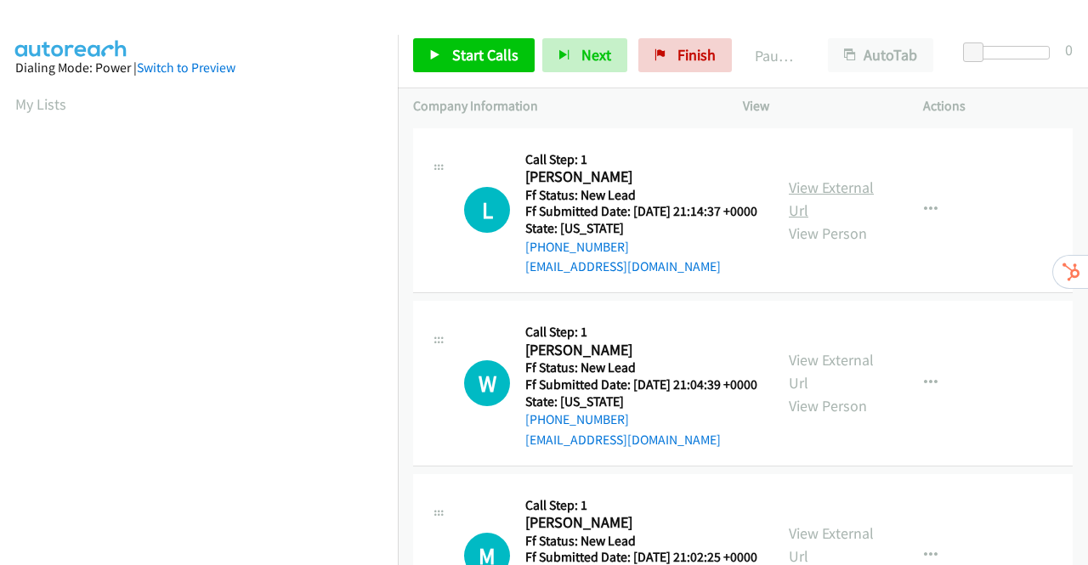
click at [837, 193] on link "View External Url" at bounding box center [831, 199] width 85 height 42
click at [828, 382] on link "View External Url" at bounding box center [831, 371] width 85 height 42
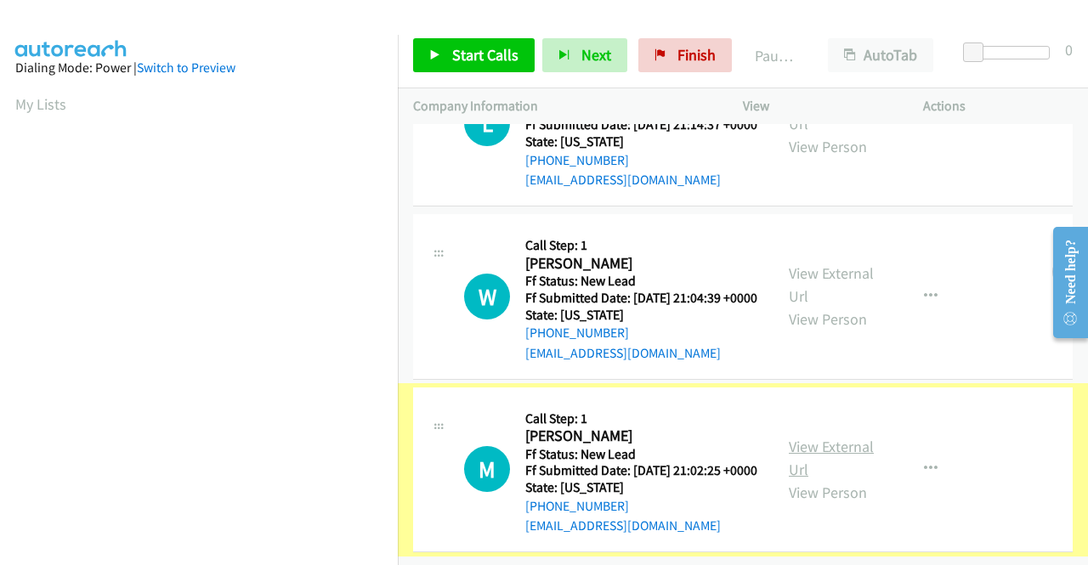
scroll to position [148, 0]
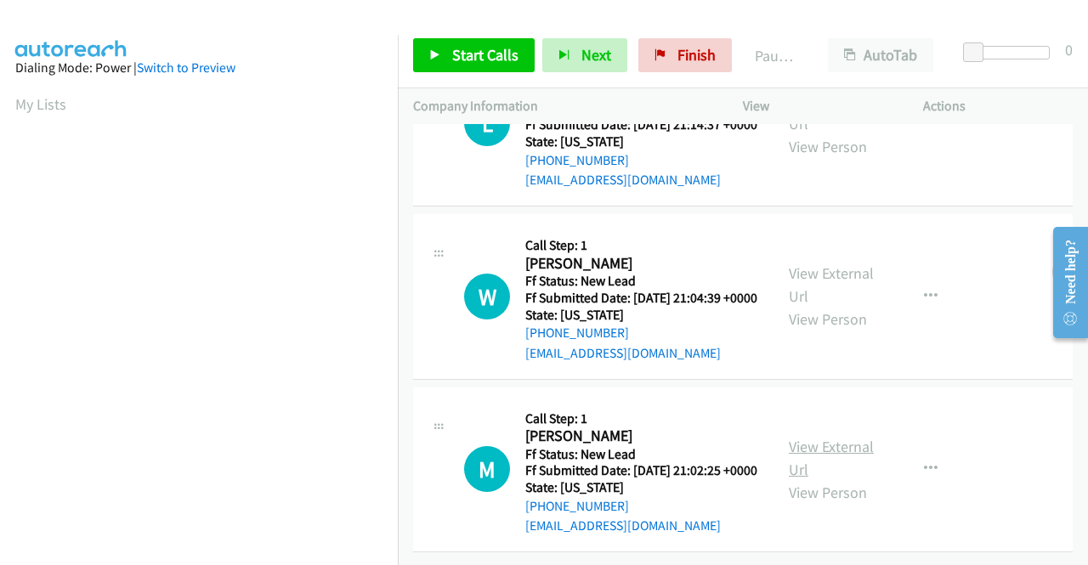
click at [831, 437] on link "View External Url" at bounding box center [831, 458] width 85 height 42
click at [496, 51] on span "Start Calls" at bounding box center [485, 55] width 66 height 20
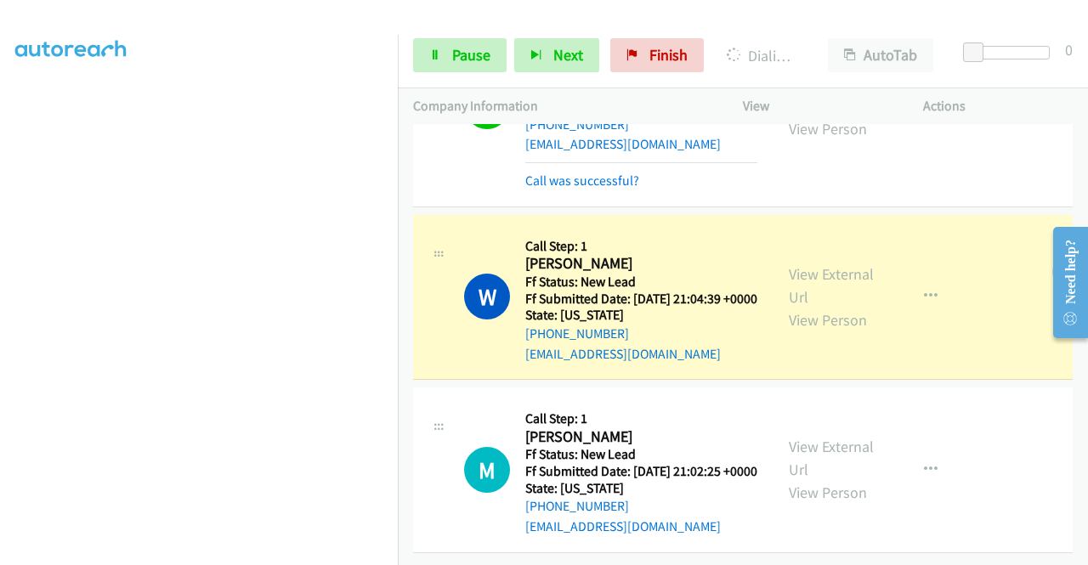
scroll to position [184, 0]
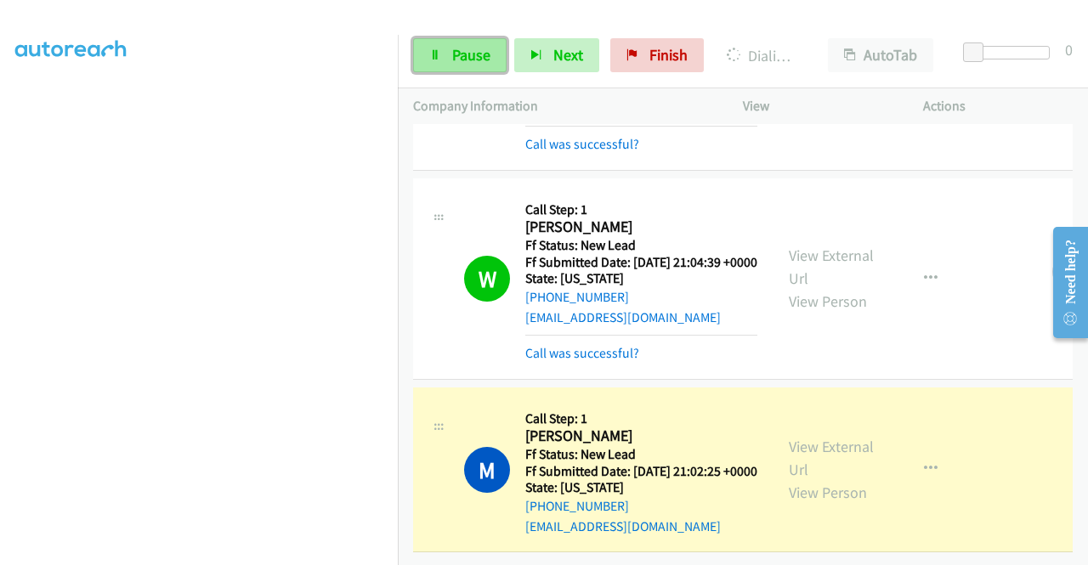
click at [445, 53] on link "Pause" at bounding box center [459, 55] width 93 height 34
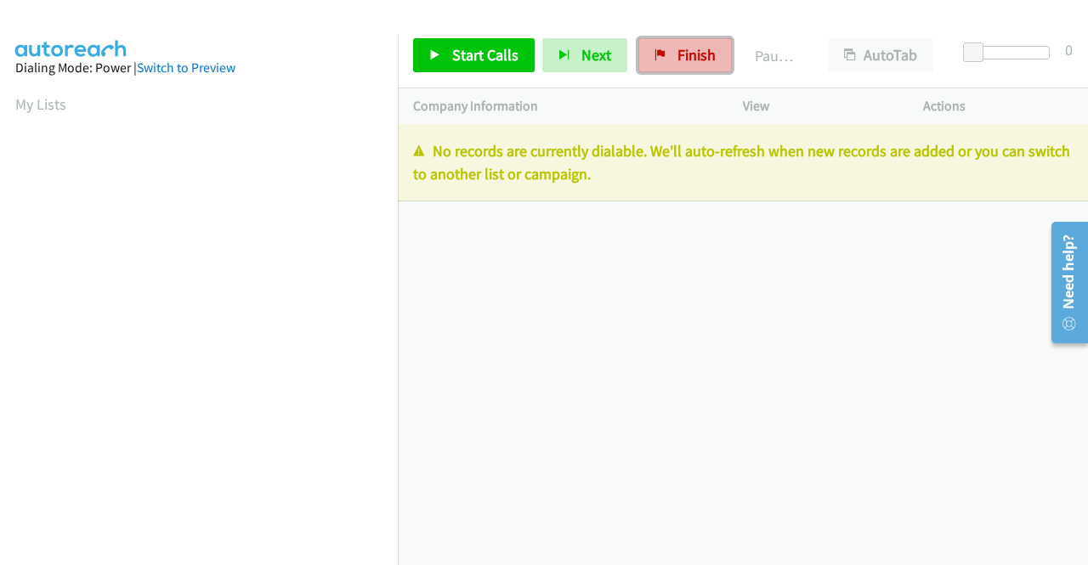
click at [685, 40] on link "Finish" at bounding box center [684, 55] width 93 height 34
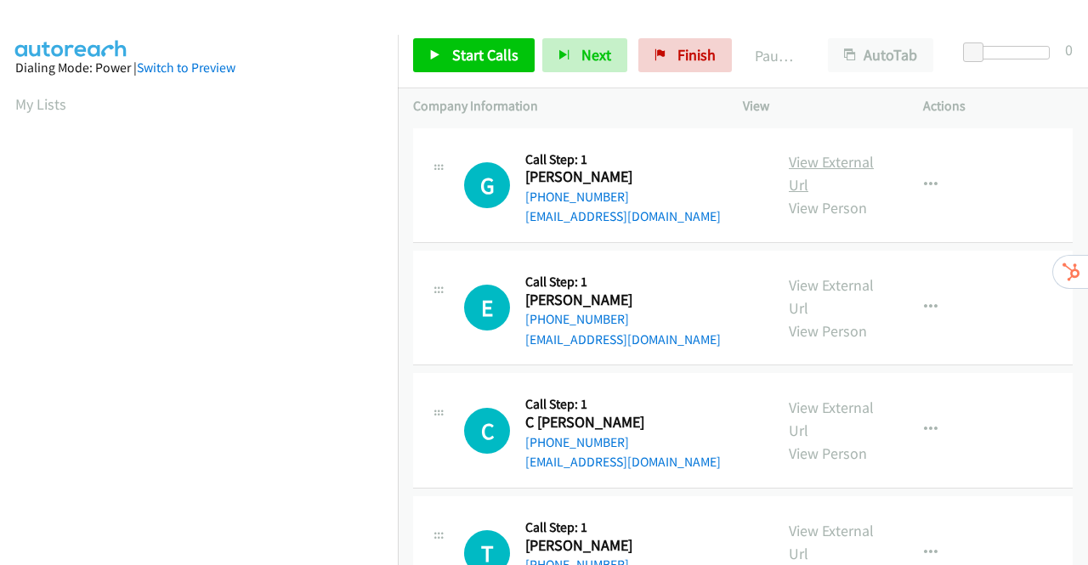
click at [826, 167] on link "View External Url" at bounding box center [831, 173] width 85 height 42
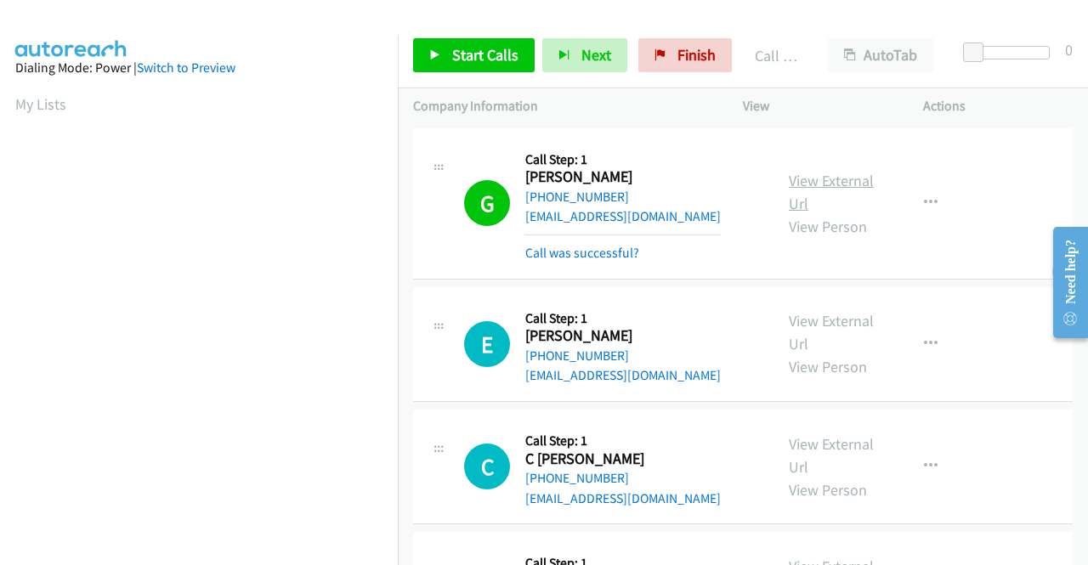
scroll to position [388, 0]
click at [680, 58] on span "Finish" at bounding box center [696, 55] width 38 height 20
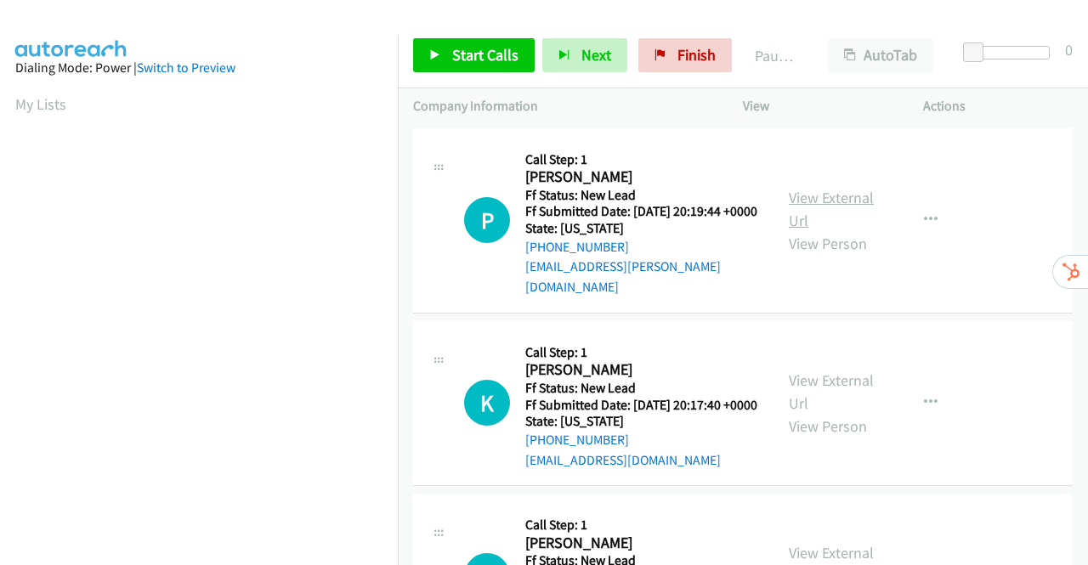
click at [827, 196] on link "View External Url" at bounding box center [831, 209] width 85 height 42
click at [843, 386] on link "View External Url" at bounding box center [831, 392] width 85 height 42
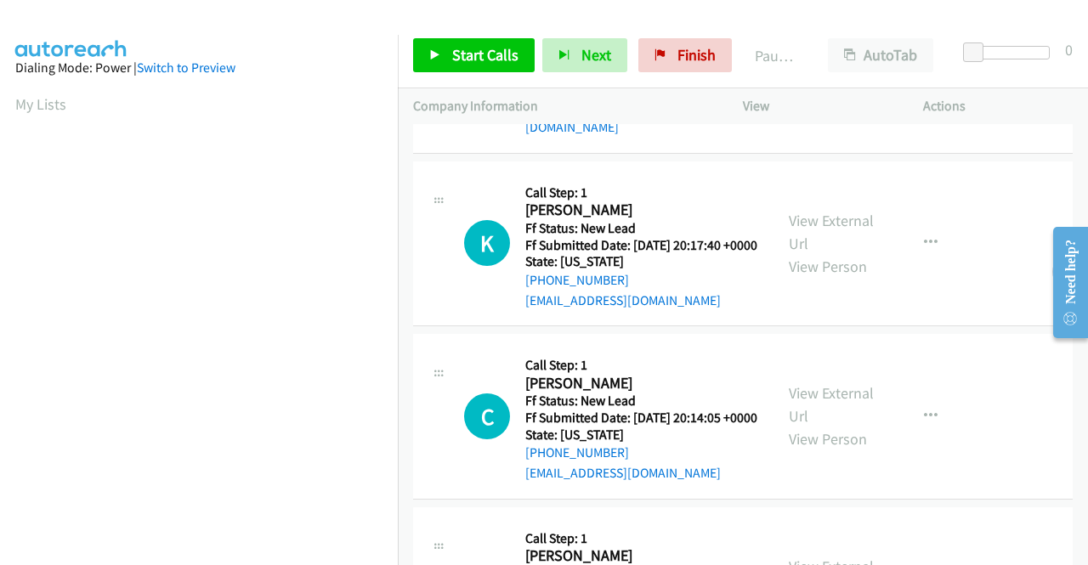
scroll to position [170, 0]
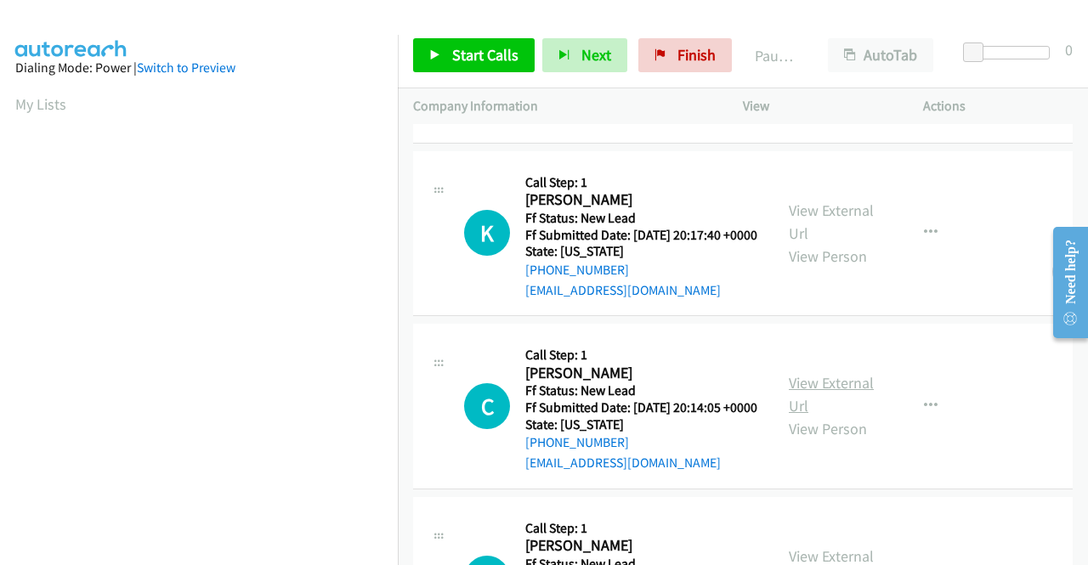
click at [837, 409] on link "View External Url" at bounding box center [831, 394] width 85 height 42
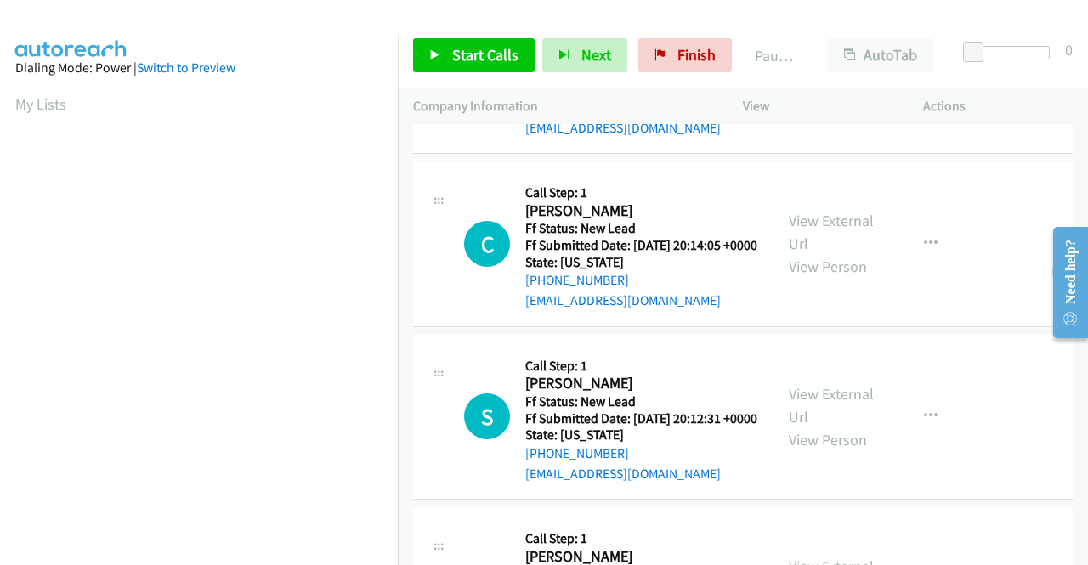
scroll to position [340, 0]
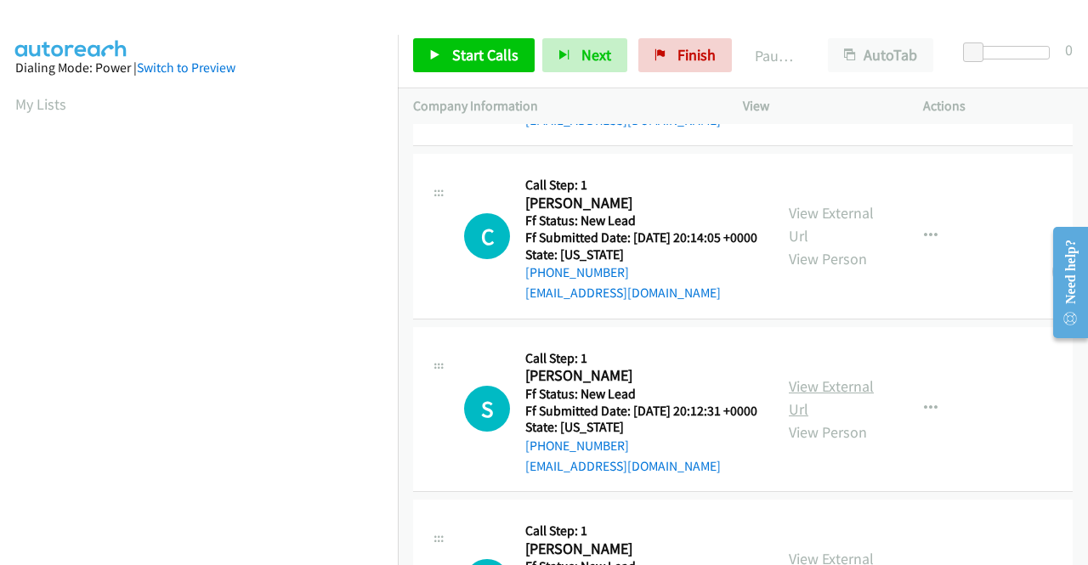
click at [826, 418] on link "View External Url" at bounding box center [831, 398] width 85 height 42
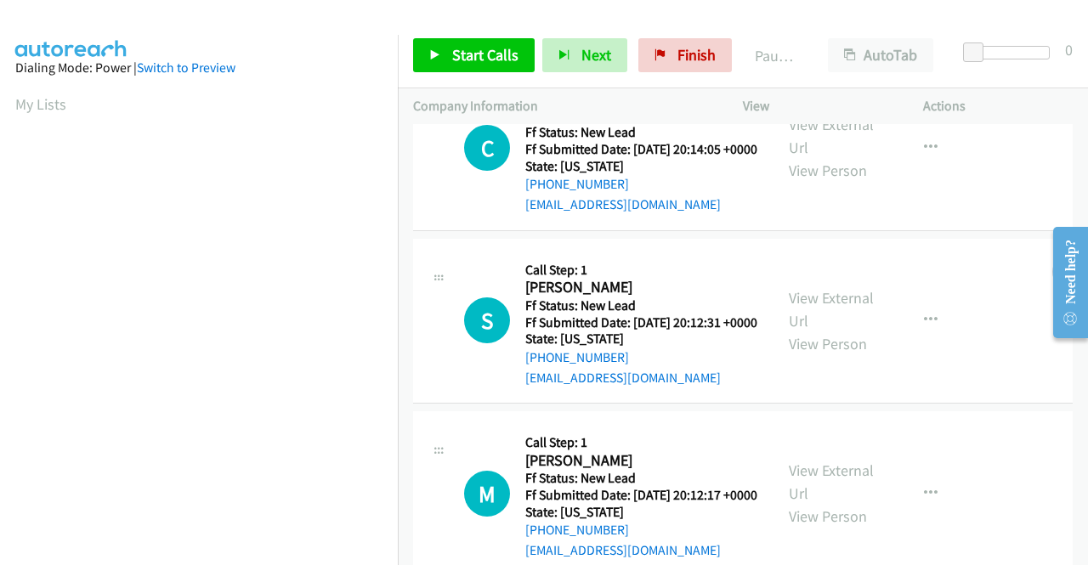
scroll to position [510, 0]
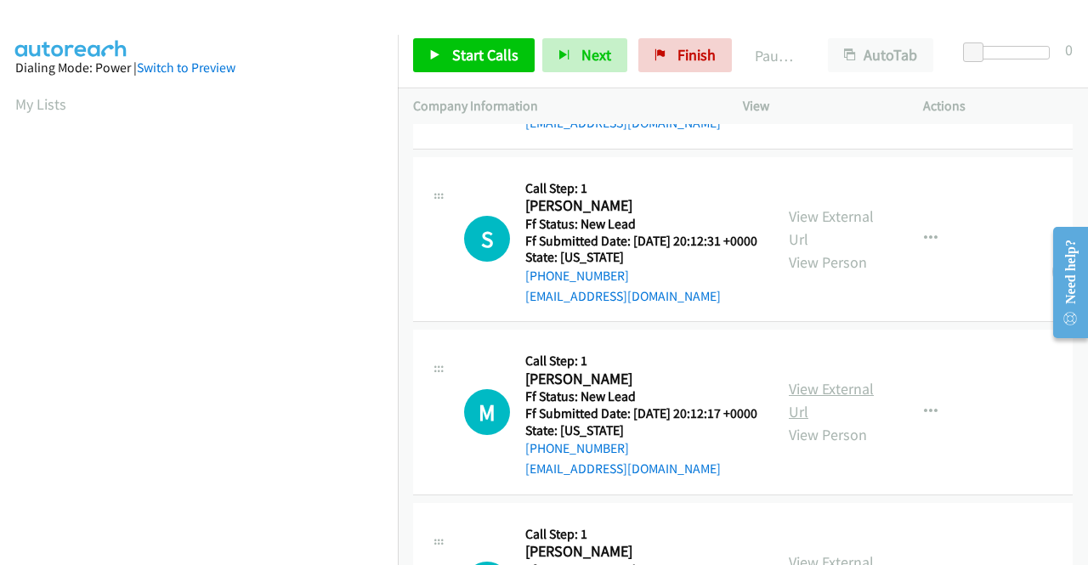
click at [837, 422] on link "View External Url" at bounding box center [831, 400] width 85 height 42
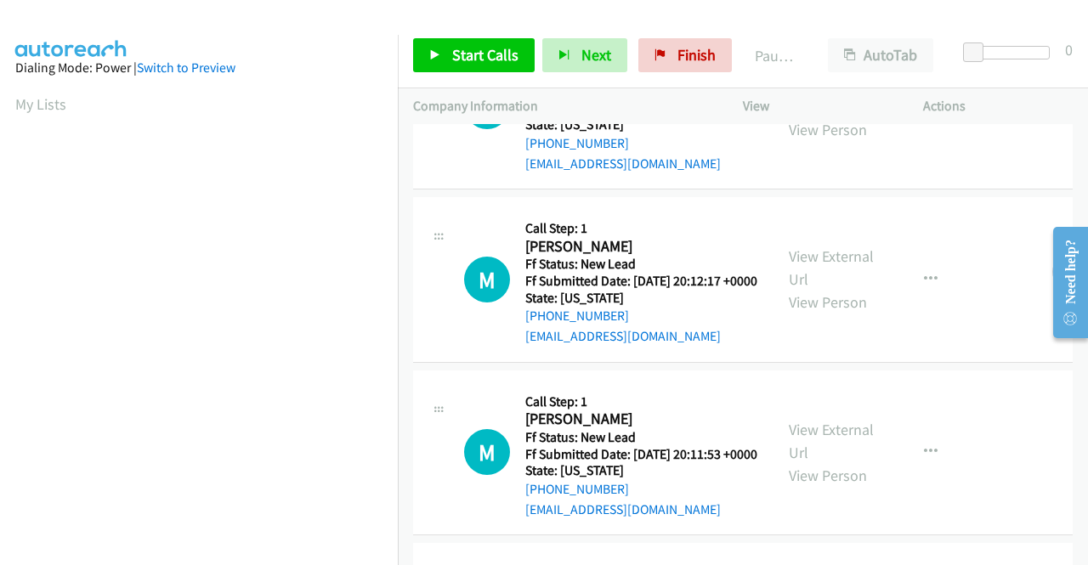
scroll to position [680, 0]
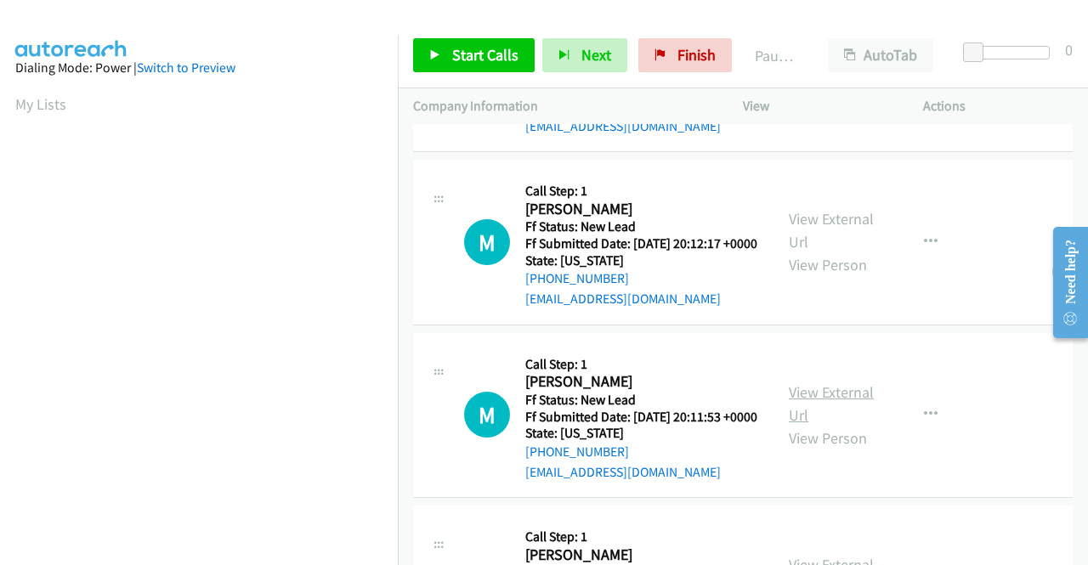
click at [830, 425] on link "View External Url" at bounding box center [831, 403] width 85 height 42
click at [449, 56] on link "Start Calls" at bounding box center [474, 55] width 122 height 34
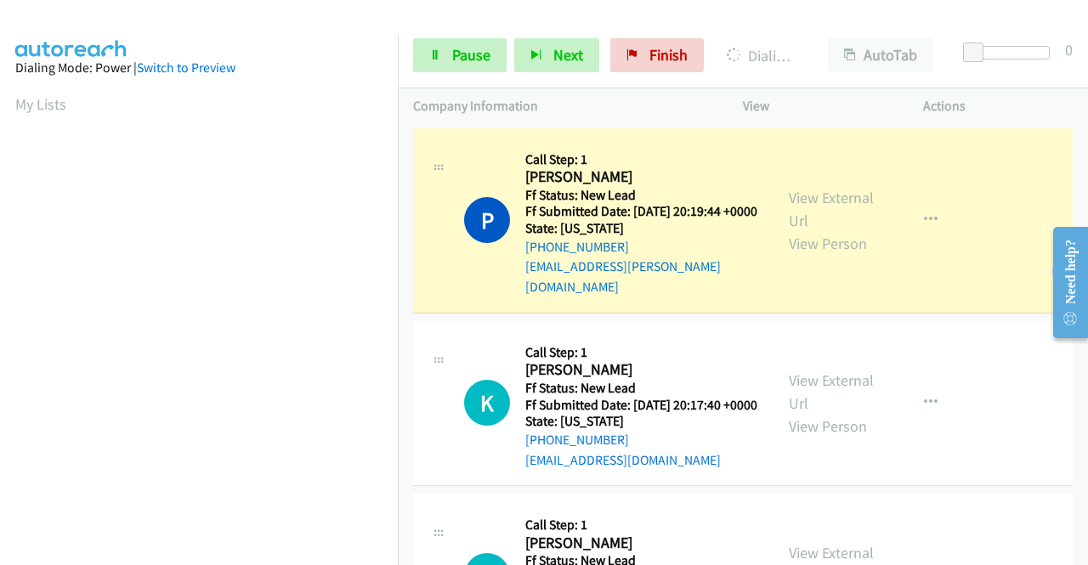
scroll to position [388, 0]
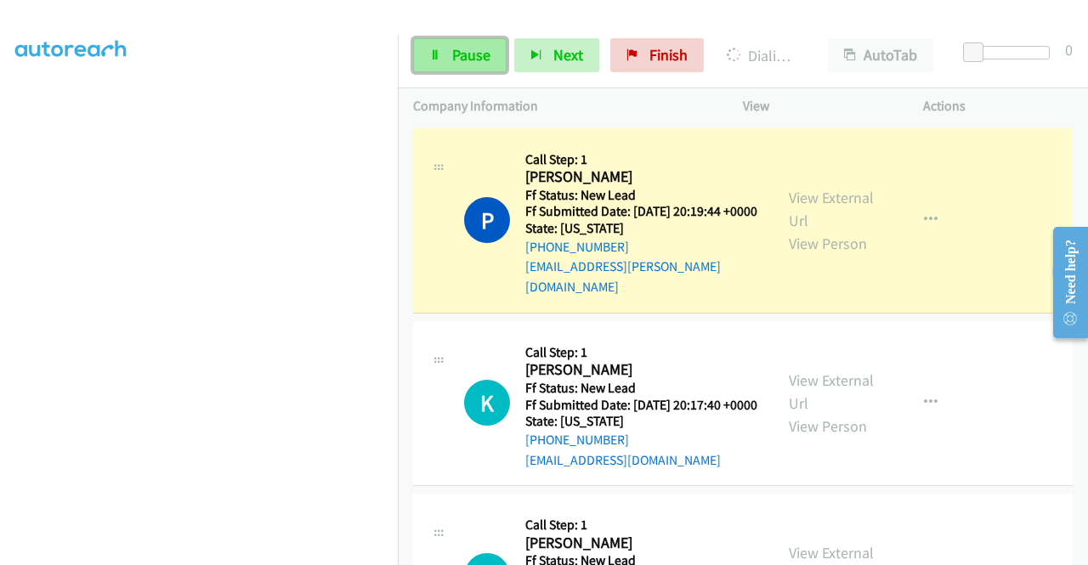
click at [442, 57] on link "Pause" at bounding box center [459, 55] width 93 height 34
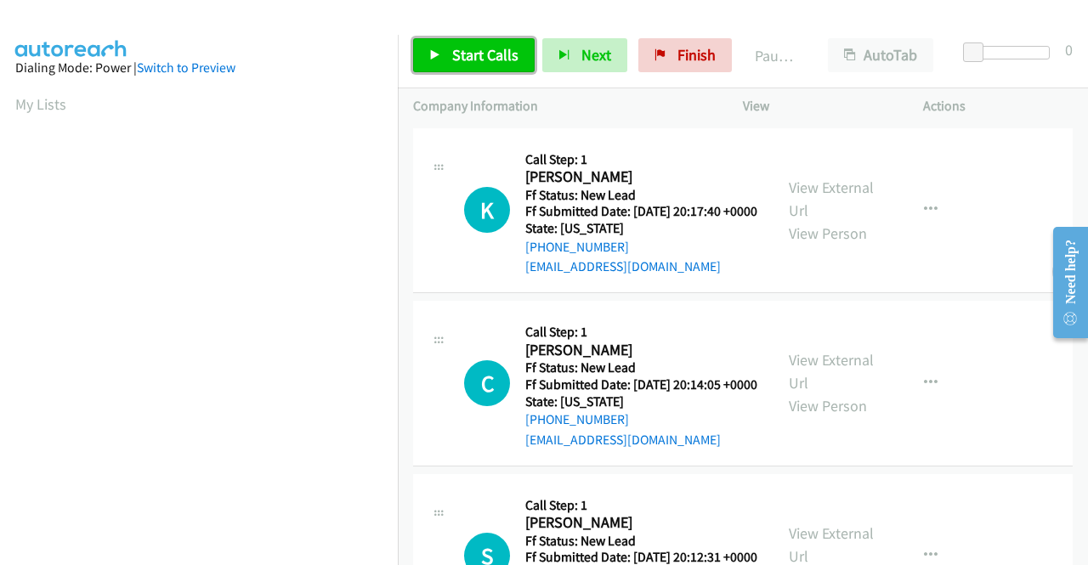
click at [461, 56] on span "Start Calls" at bounding box center [485, 55] width 66 height 20
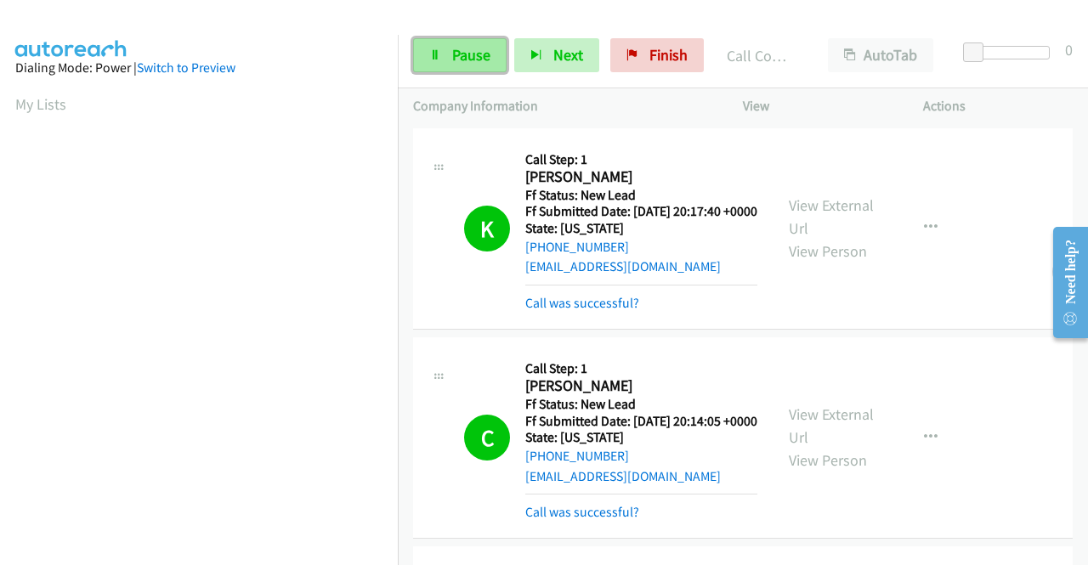
click at [476, 59] on span "Pause" at bounding box center [471, 55] width 38 height 20
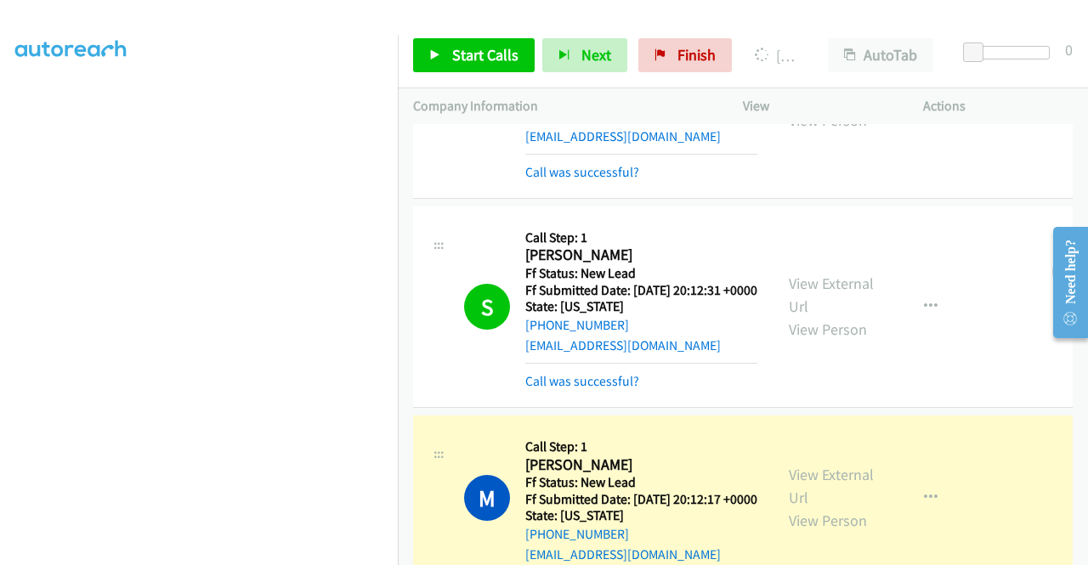
scroll to position [388, 0]
click at [833, 316] on link "View External Url" at bounding box center [831, 295] width 85 height 42
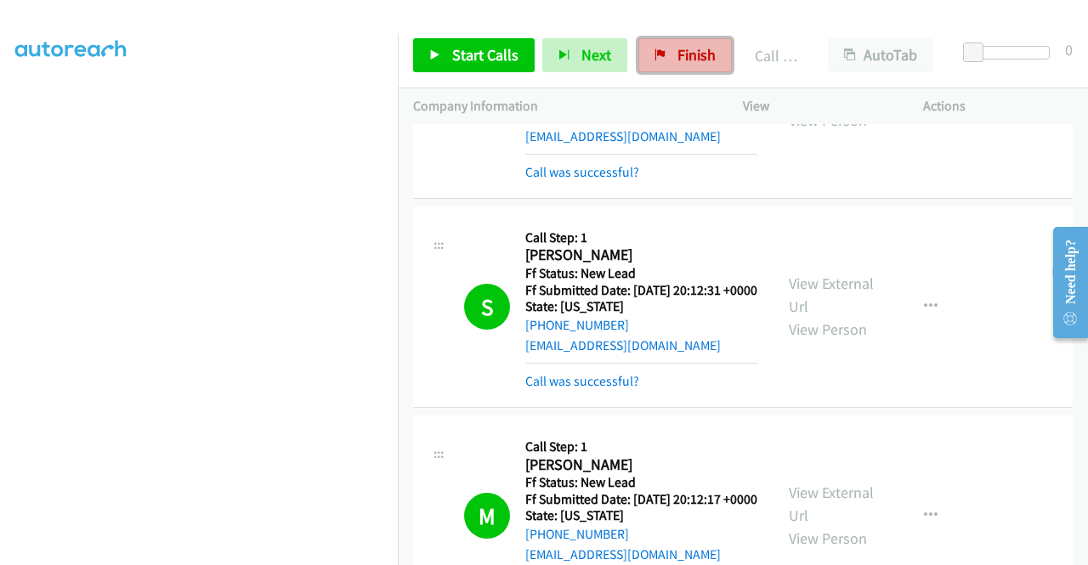
click at [677, 52] on span "Finish" at bounding box center [696, 55] width 38 height 20
